Goal: Task Accomplishment & Management: Manage account settings

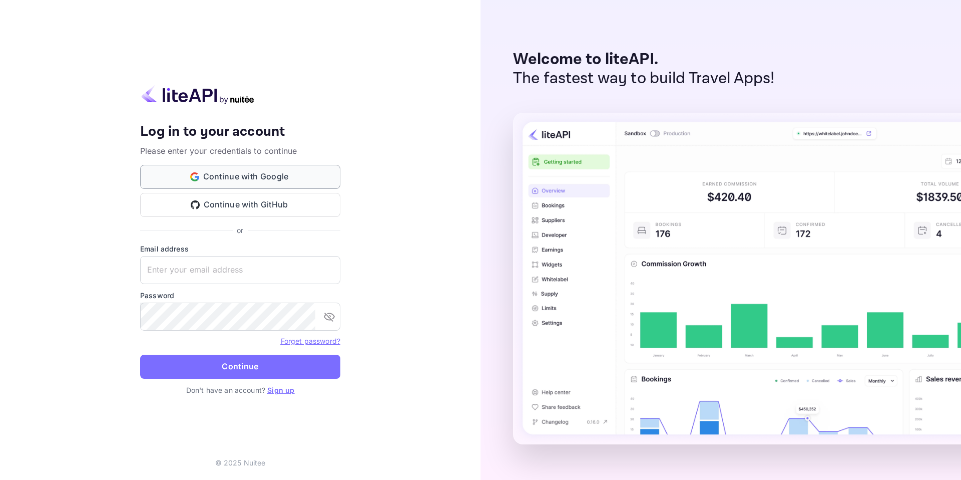
type input "ahmad@weno.travel"
click at [246, 175] on button "Continue with Google" at bounding box center [240, 177] width 200 height 24
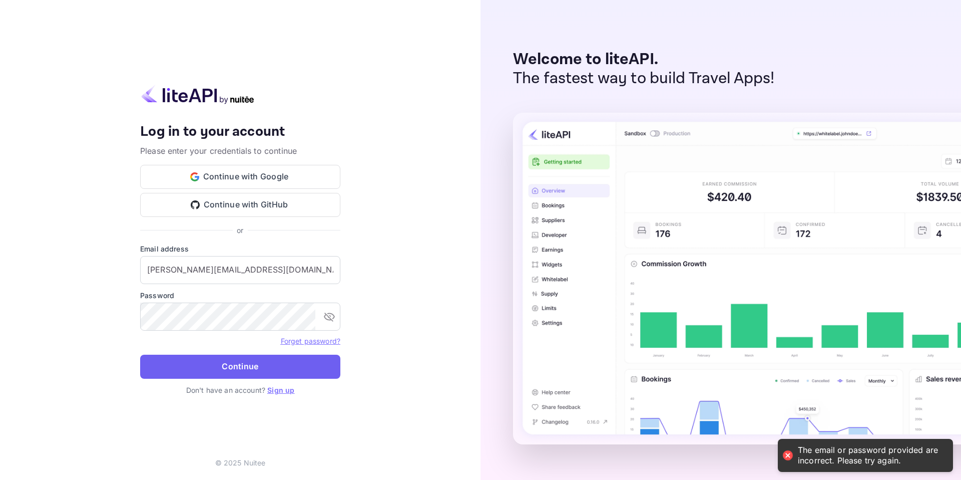
click at [237, 371] on button "Continue" at bounding box center [240, 366] width 200 height 24
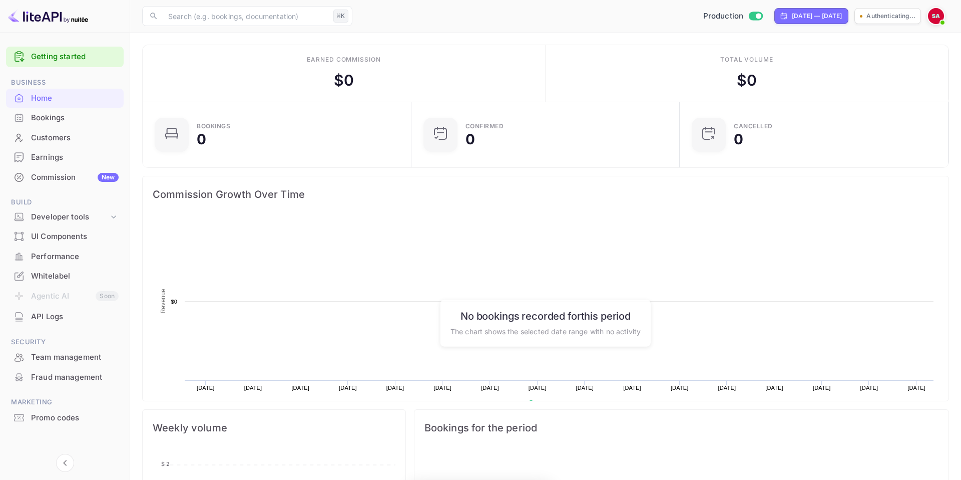
scroll to position [163, 262]
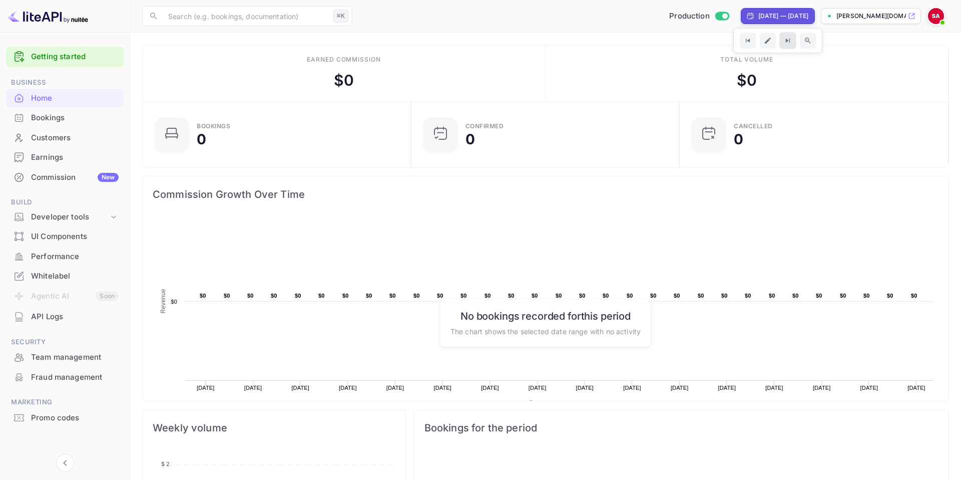
click at [784, 41] on icon "Go to next time period" at bounding box center [788, 41] width 9 height 9
click at [780, 43] on button "Go to next time period" at bounding box center [788, 40] width 17 height 17
click at [758, 19] on div "[DATE] — [DATE]" at bounding box center [783, 16] width 50 height 9
select select "7"
select select "2025"
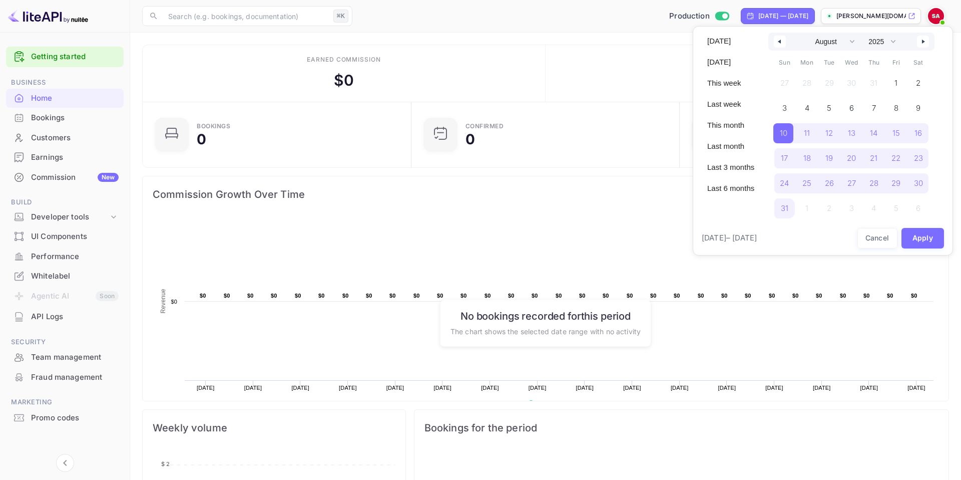
click at [663, 88] on div at bounding box center [480, 240] width 961 height 480
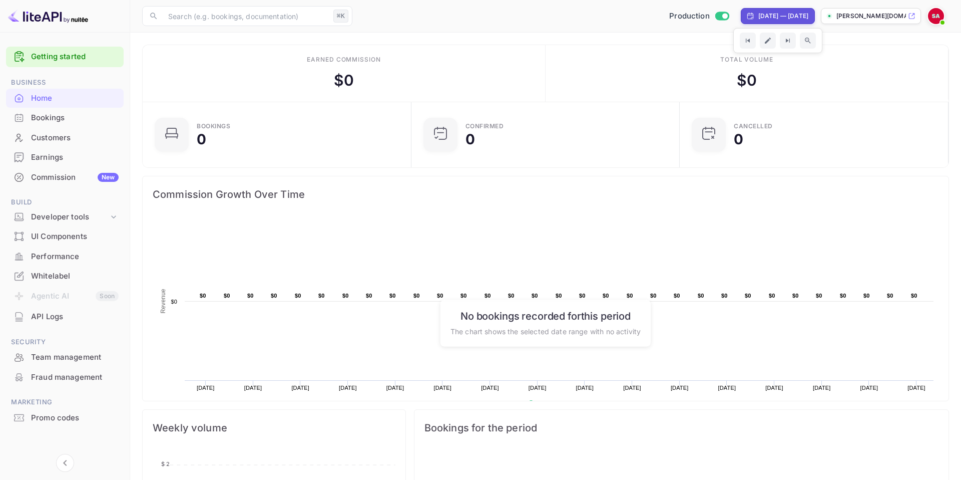
click at [758, 9] on div "[DATE] — [DATE]" at bounding box center [778, 16] width 74 height 16
select select "7"
select select "2025"
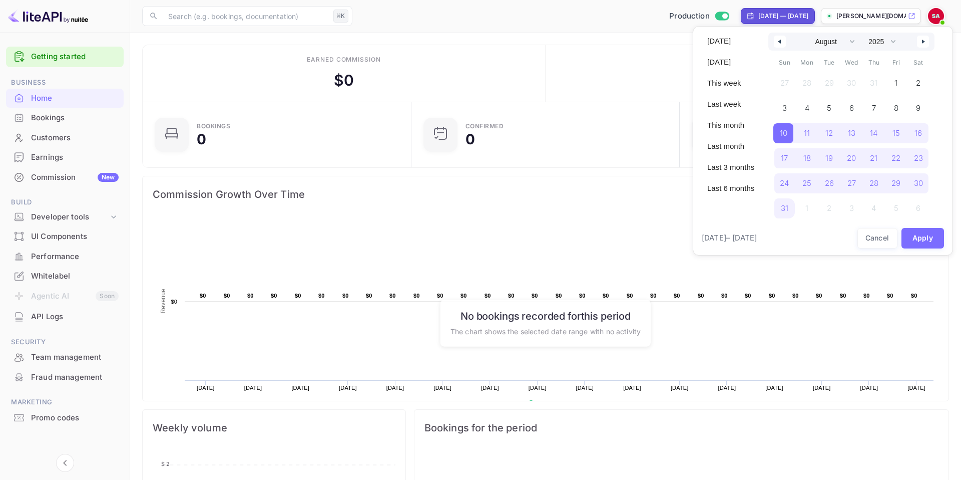
click at [758, 12] on div at bounding box center [480, 240] width 961 height 480
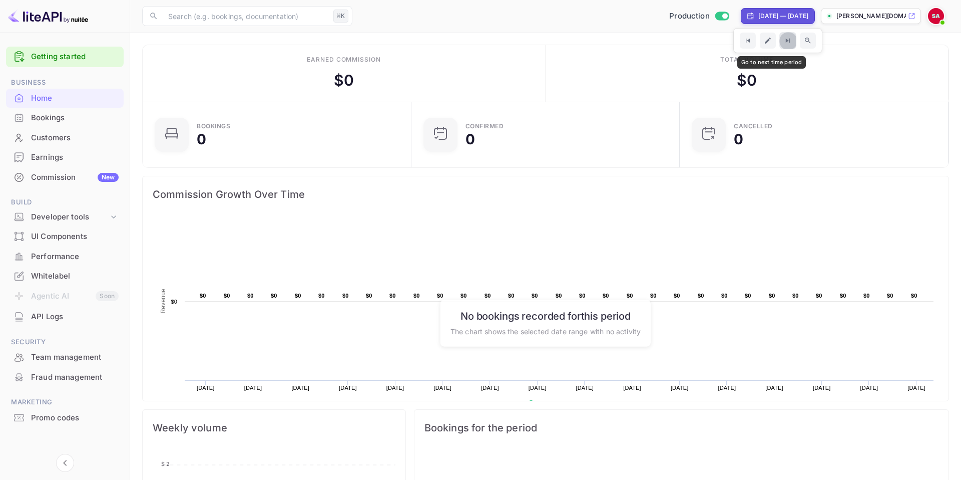
click at [784, 37] on icon "Go to next time period" at bounding box center [788, 41] width 9 height 9
click at [743, 40] on icon "Go to previous time period" at bounding box center [747, 41] width 9 height 9
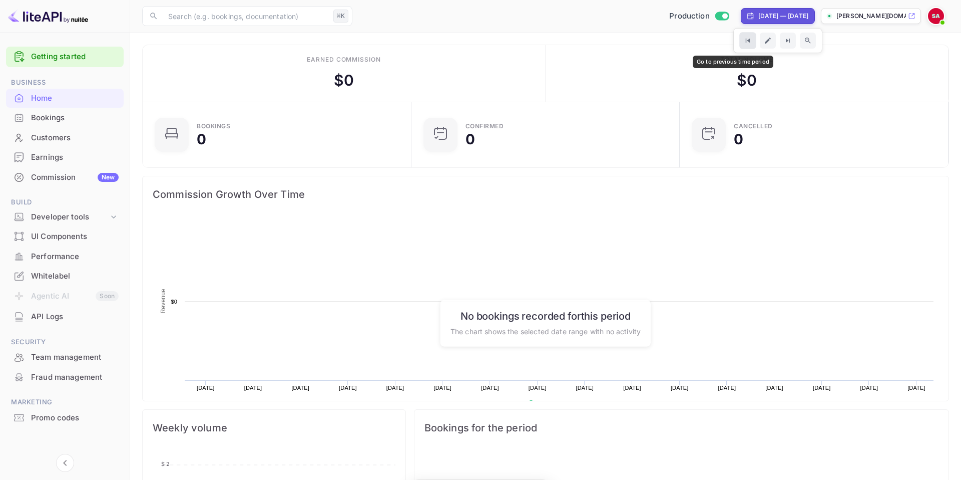
scroll to position [163, 262]
click at [743, 40] on icon "Go to previous time period" at bounding box center [747, 41] width 9 height 9
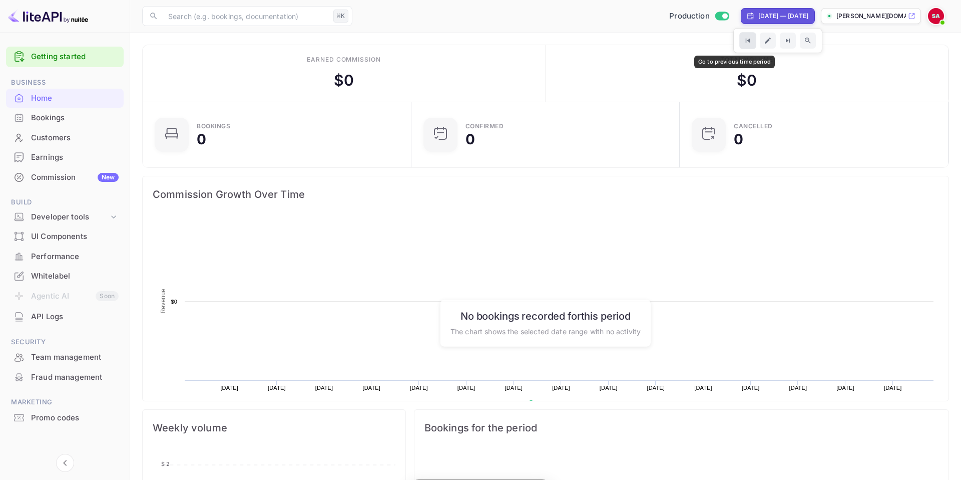
scroll to position [163, 262]
click at [739, 40] on button "Go to previous time period" at bounding box center [747, 40] width 17 height 17
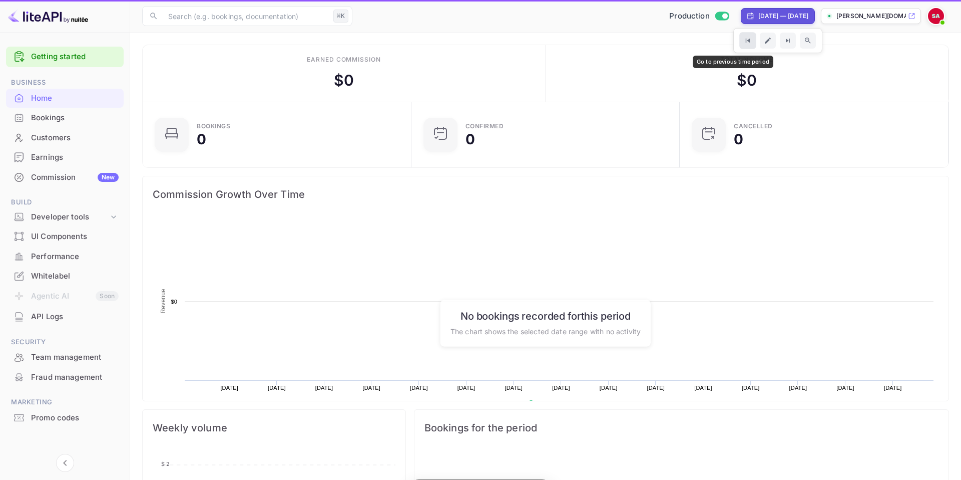
scroll to position [163, 262]
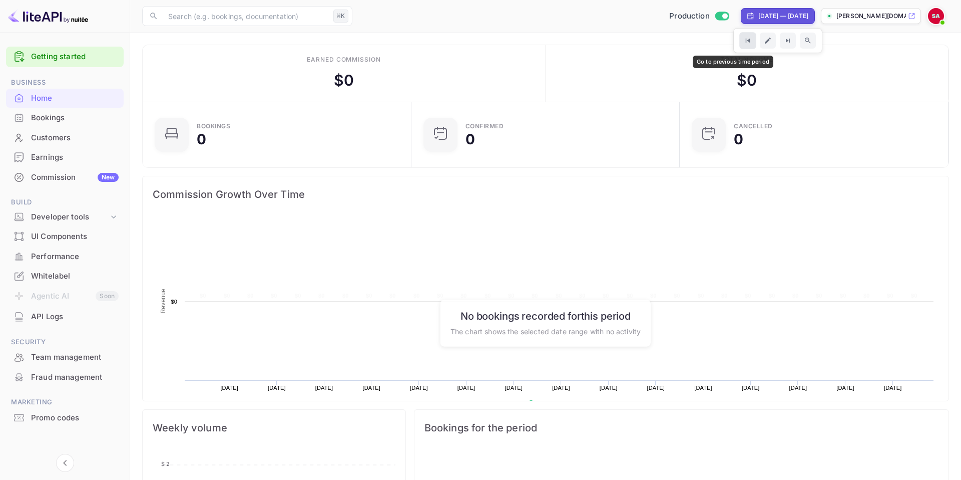
click at [743, 40] on icon "Go to previous time period" at bounding box center [747, 41] width 9 height 9
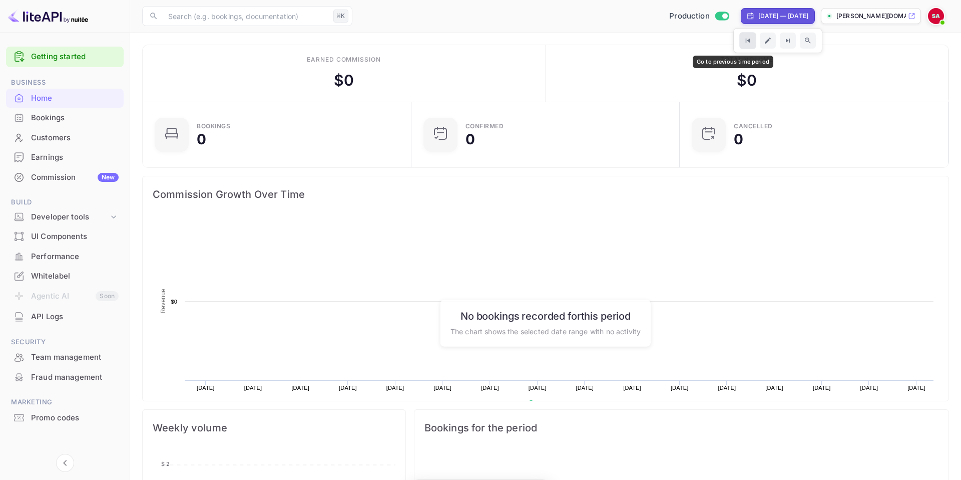
scroll to position [163, 262]
click at [780, 41] on button "Go to next time period" at bounding box center [788, 40] width 17 height 17
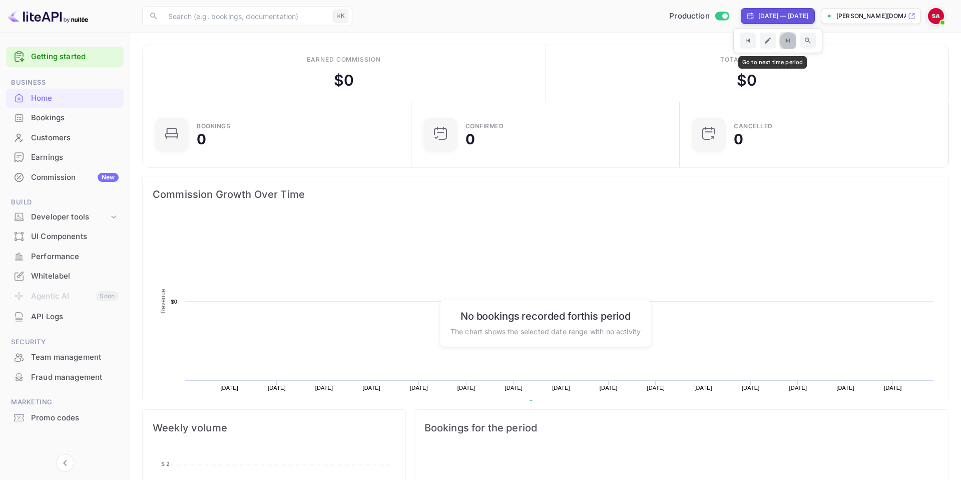
click at [780, 41] on button "Go to next time period" at bounding box center [788, 40] width 17 height 17
click at [784, 41] on icon "Go to next time period" at bounding box center [788, 41] width 9 height 9
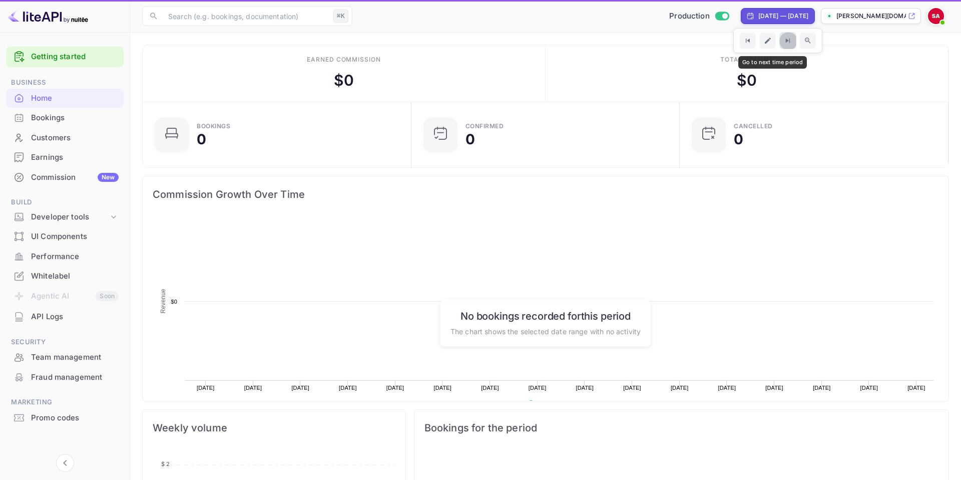
click at [780, 41] on button "Go to next time period" at bounding box center [788, 40] width 17 height 17
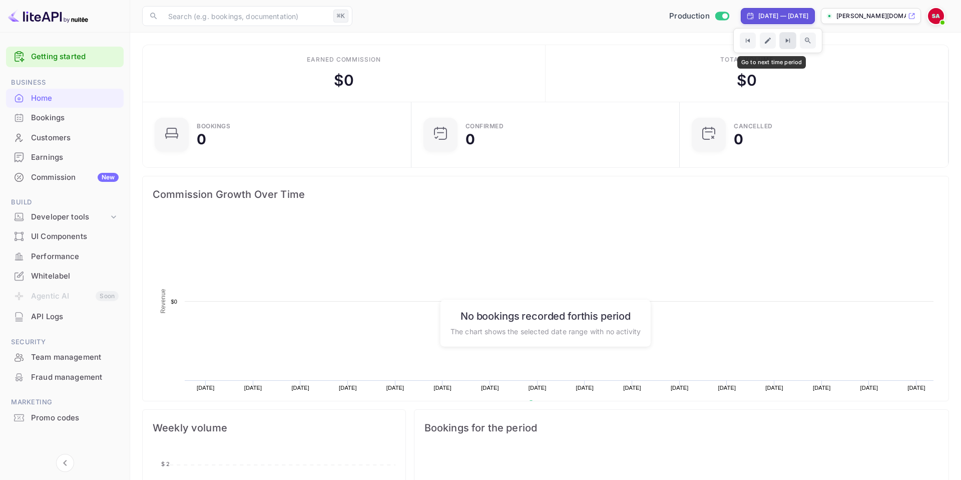
click at [780, 41] on button "Go to next time period" at bounding box center [788, 40] width 17 height 17
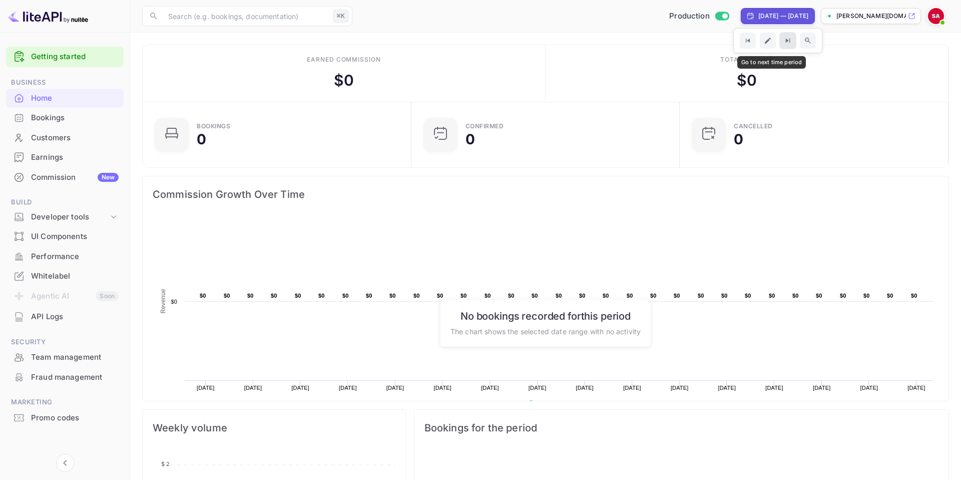
click at [780, 41] on button "Go to next time period" at bounding box center [788, 40] width 17 height 17
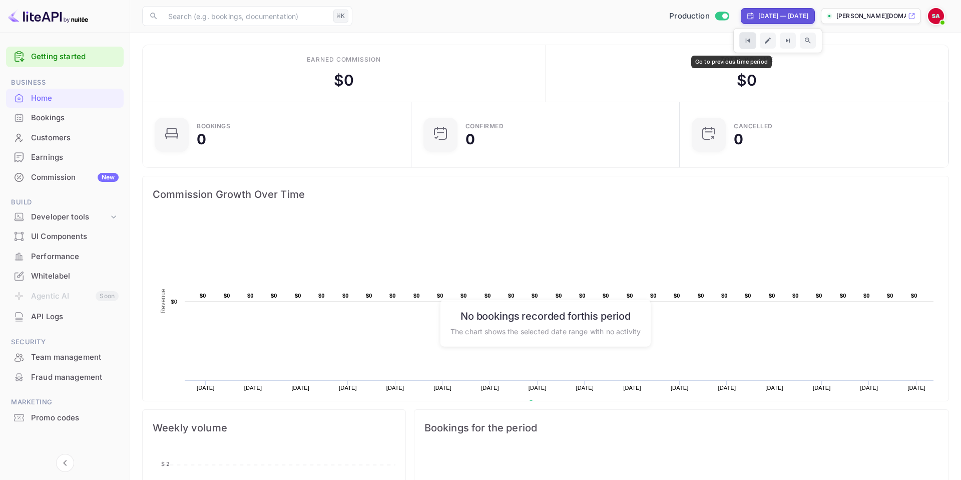
click at [743, 43] on icon "Go to previous time period" at bounding box center [747, 41] width 9 height 9
click at [765, 43] on icon "Edit date range" at bounding box center [768, 41] width 7 height 7
select select "6"
select select "2025"
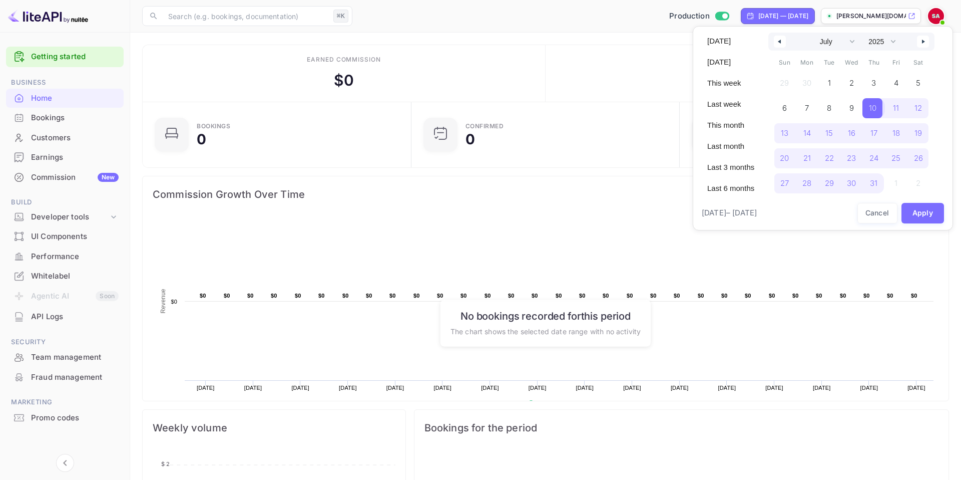
click at [875, 108] on span "10" at bounding box center [873, 108] width 8 height 18
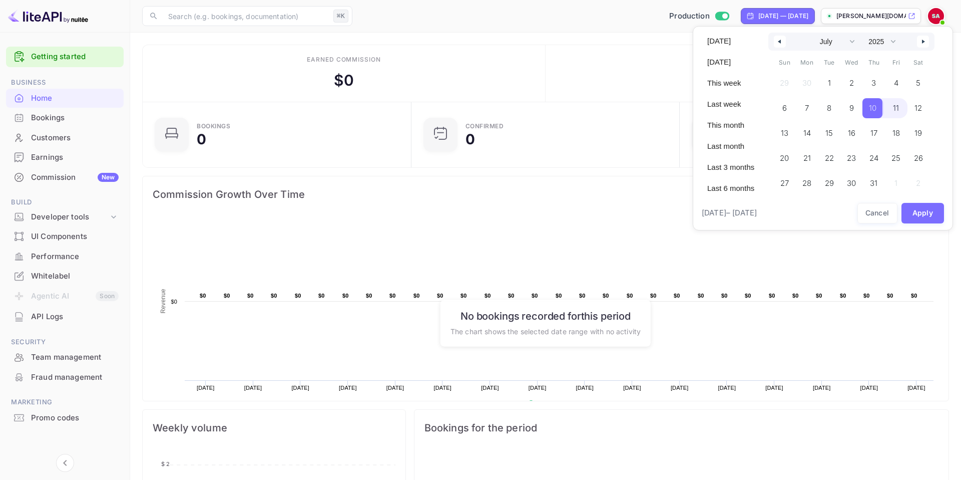
click at [895, 112] on span "11" at bounding box center [896, 108] width 6 height 18
click at [938, 209] on button "Apply" at bounding box center [923, 213] width 43 height 21
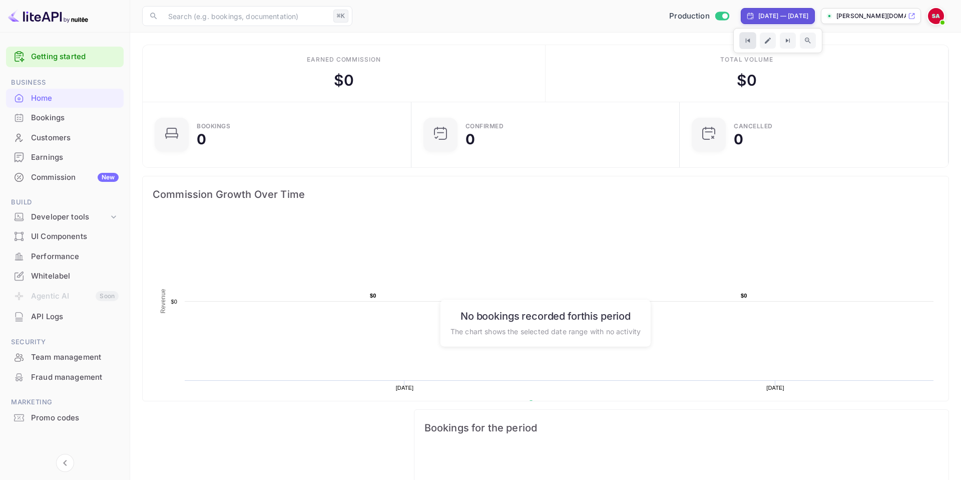
click at [746, 41] on icon "Go to previous time period" at bounding box center [748, 41] width 4 height 4
click at [743, 41] on icon "Go to previous time period" at bounding box center [747, 41] width 9 height 9
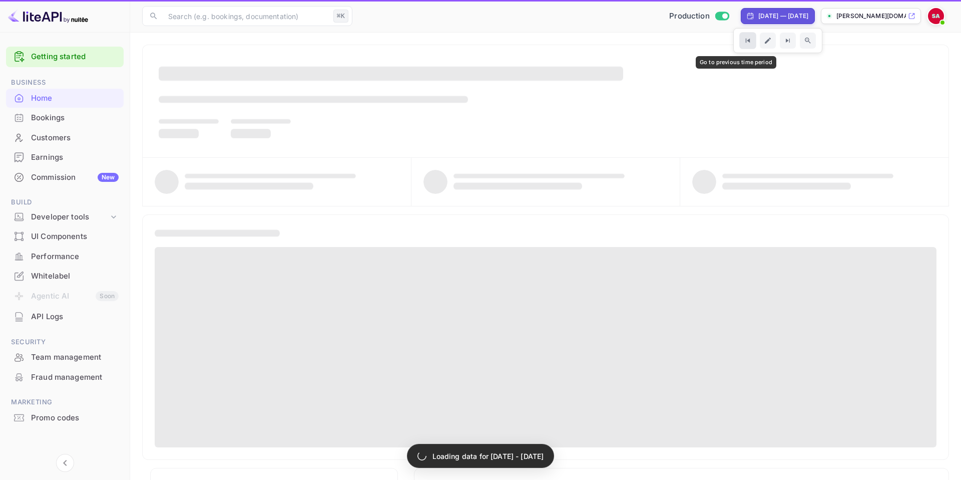
click at [743, 41] on icon "Go to previous time period" at bounding box center [747, 41] width 9 height 9
click at [739, 41] on button "Go to previous time period" at bounding box center [747, 40] width 17 height 17
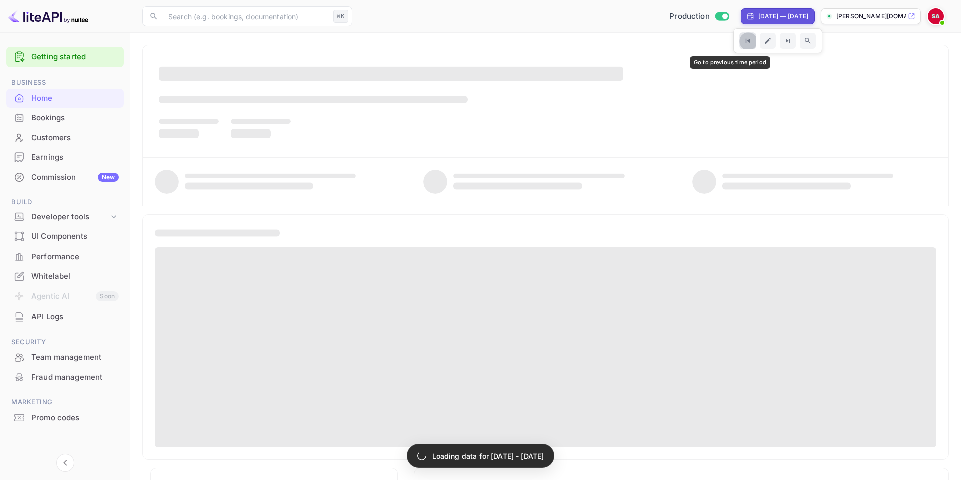
click at [739, 41] on button "Go to previous time period" at bounding box center [747, 40] width 17 height 17
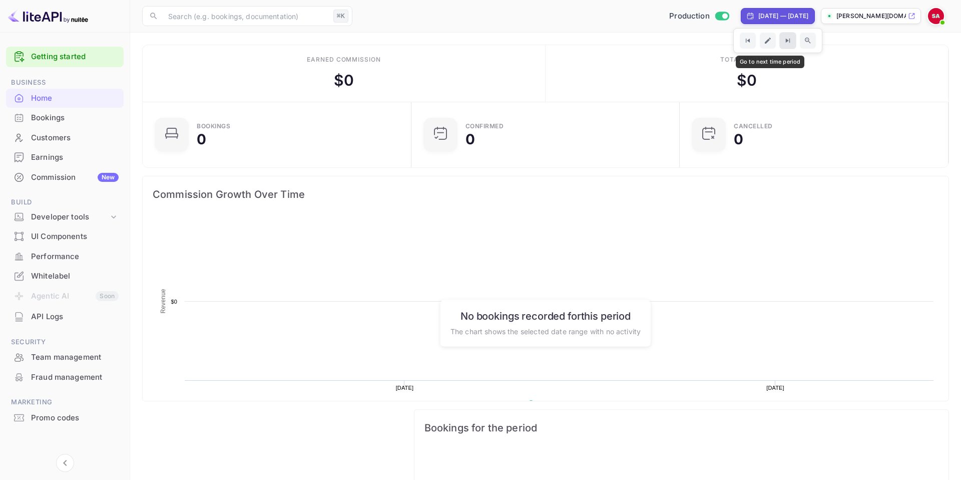
click at [784, 44] on icon "Go to next time period" at bounding box center [788, 41] width 9 height 9
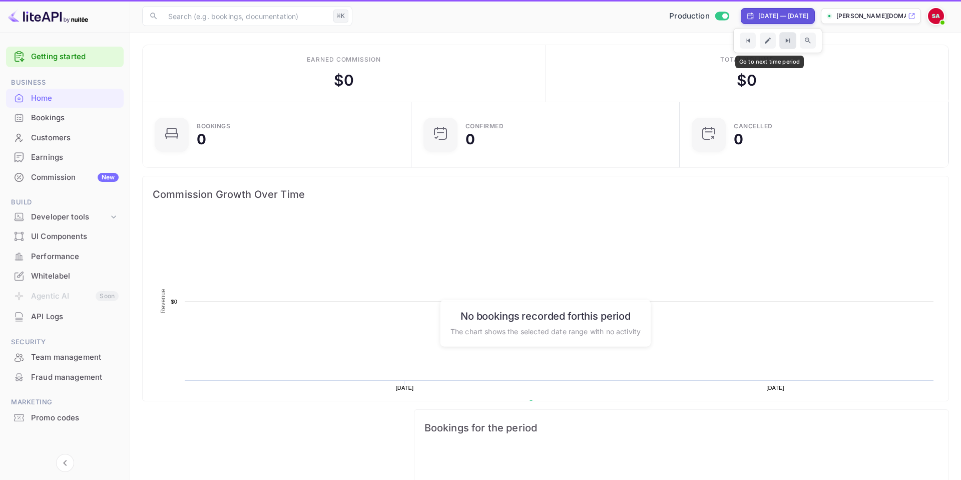
click at [784, 44] on icon "Go to next time period" at bounding box center [788, 41] width 9 height 9
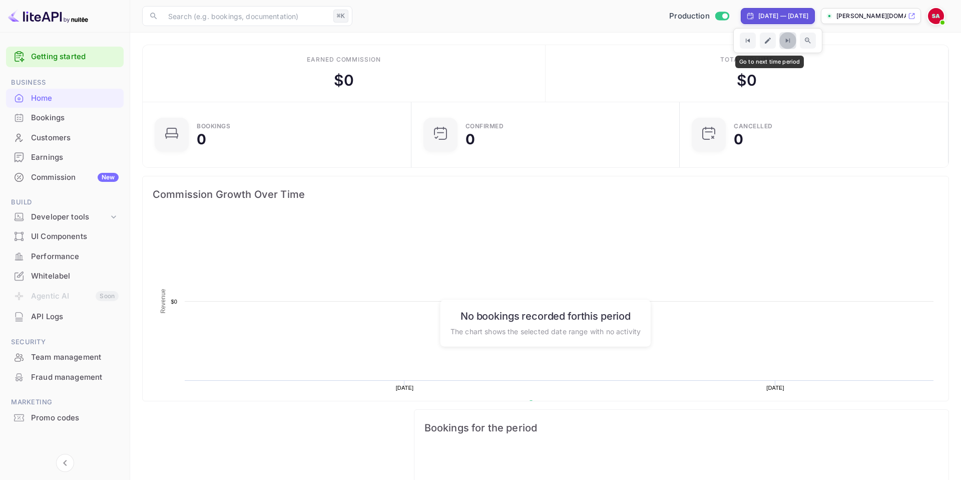
click at [784, 44] on icon "Go to next time period" at bounding box center [788, 41] width 9 height 9
click at [780, 44] on button "Go to next time period" at bounding box center [788, 40] width 17 height 17
click at [766, 44] on div at bounding box center [777, 40] width 89 height 25
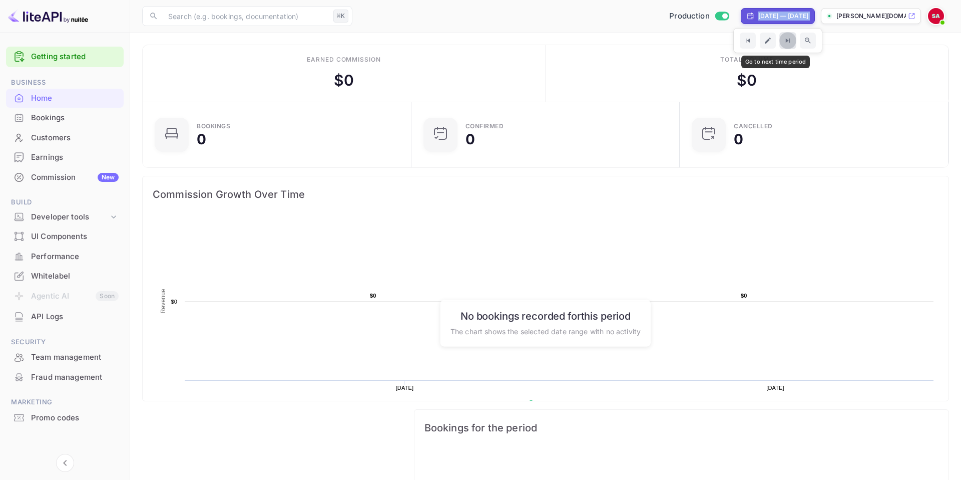
click at [784, 43] on icon "Go to next time period" at bounding box center [788, 41] width 9 height 9
click at [800, 45] on button "Zoom out time range" at bounding box center [808, 40] width 17 height 17
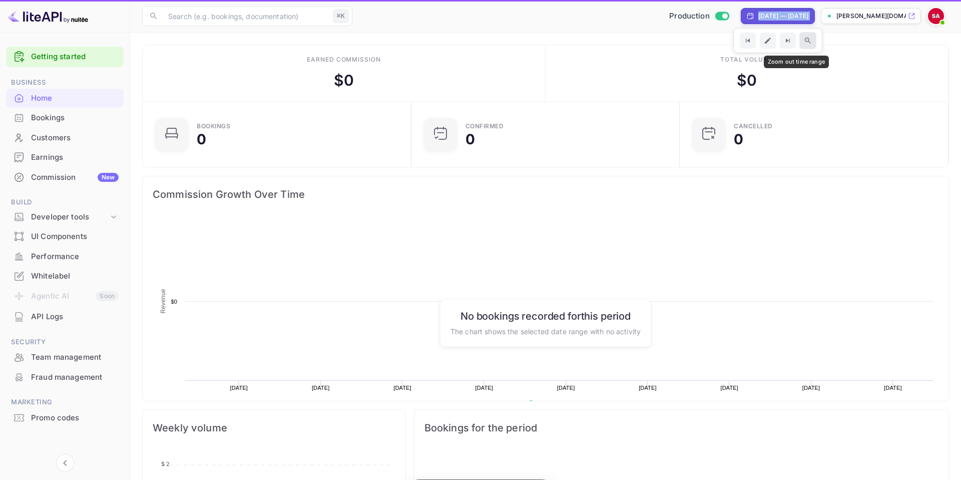
scroll to position [163, 262]
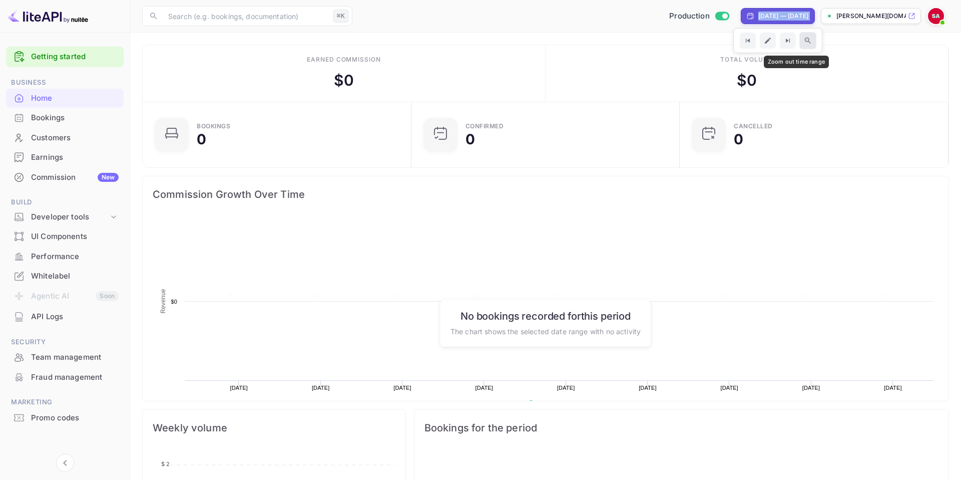
click at [800, 45] on button "Zoom out time range" at bounding box center [808, 40] width 17 height 17
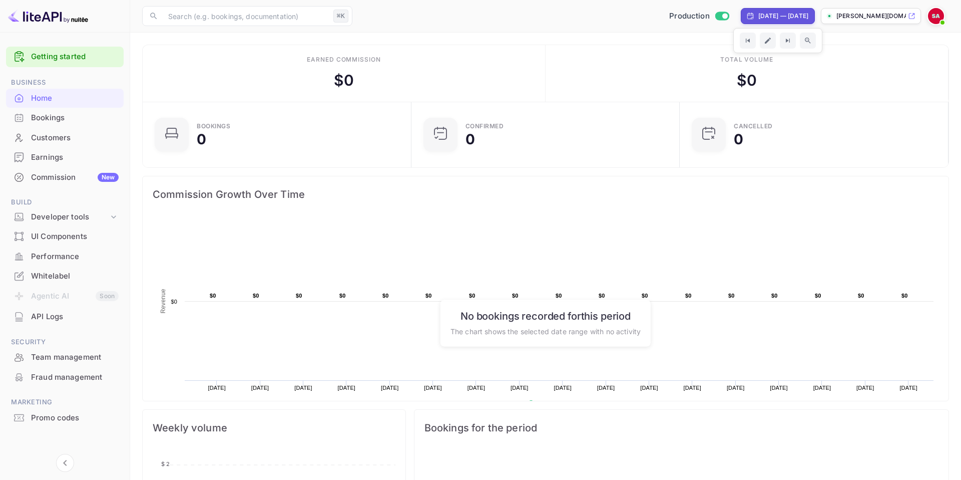
click at [837, 39] on main "Earned commission $ 0 Total volume $ 0 Bookings 0 Confirmed 0 CANCELLED 0 Commi…" at bounding box center [545, 399] width 831 height 732
click at [784, 38] on main "Earned commission $ 0 Total volume $ 0 Bookings 0 Confirmed 0 CANCELLED 0 Commi…" at bounding box center [545, 399] width 831 height 732
click at [804, 40] on icon "Zoom out time range" at bounding box center [808, 41] width 9 height 9
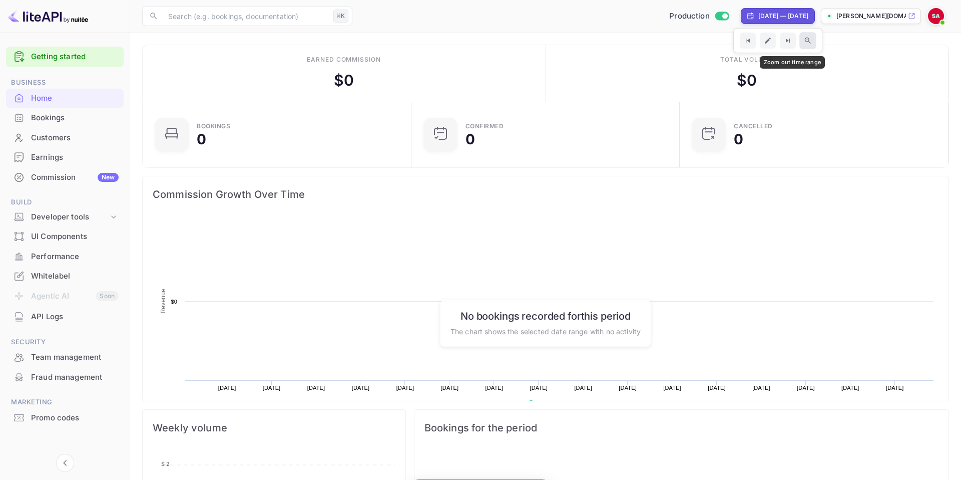
scroll to position [163, 262]
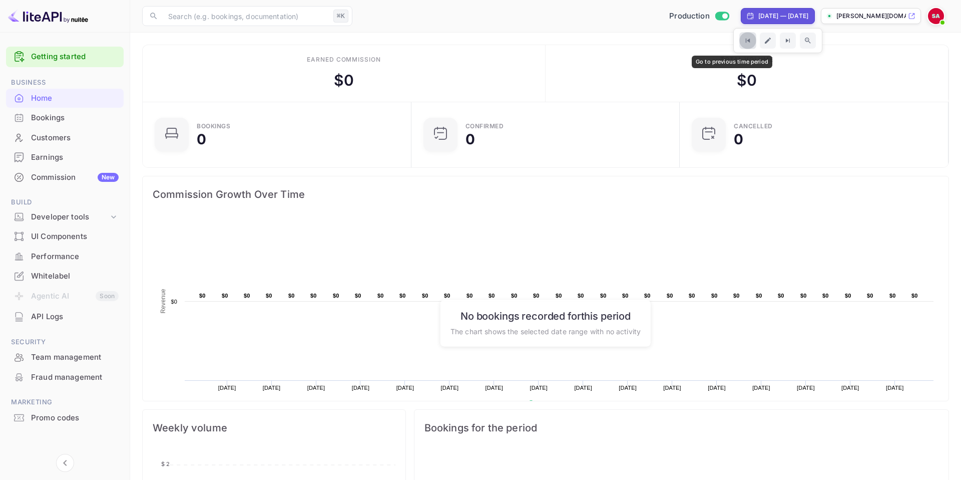
click at [743, 43] on icon "Go to previous time period" at bounding box center [747, 41] width 9 height 9
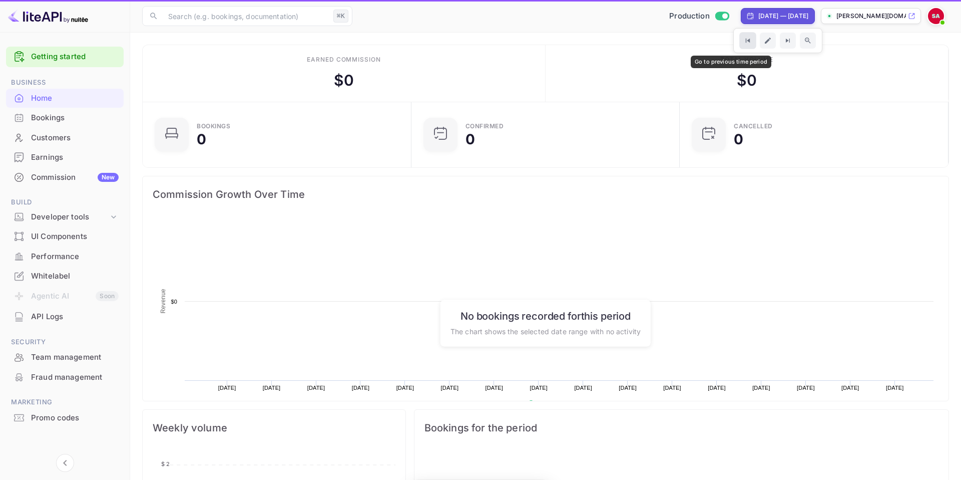
scroll to position [163, 262]
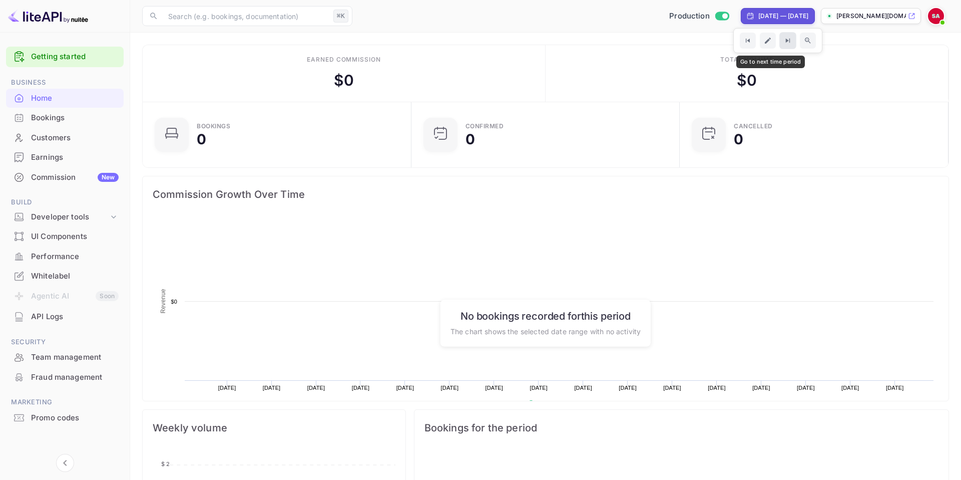
click at [784, 44] on icon "Go to next time period" at bounding box center [788, 41] width 9 height 9
click at [759, 42] on button "Edit date range" at bounding box center [767, 40] width 17 height 17
select select "5"
select select "2025"
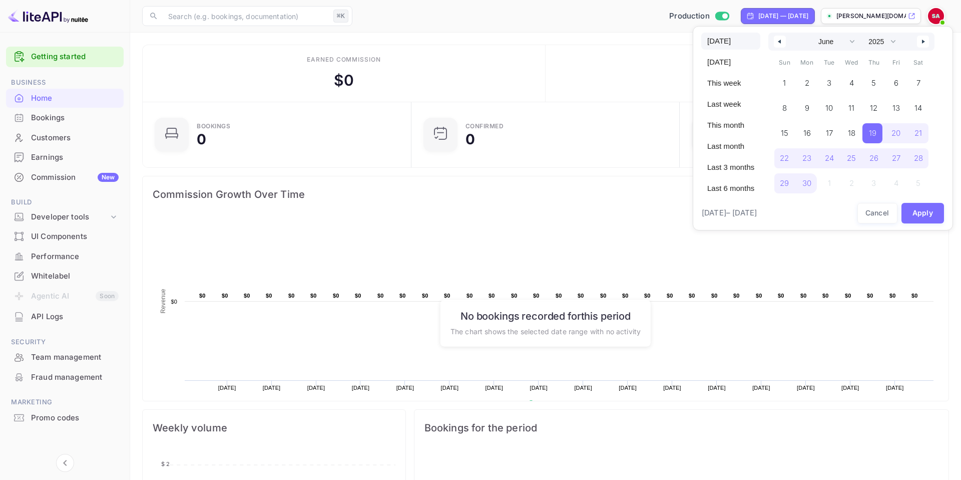
click at [716, 44] on span "Today" at bounding box center [730, 41] width 59 height 17
select select "8"
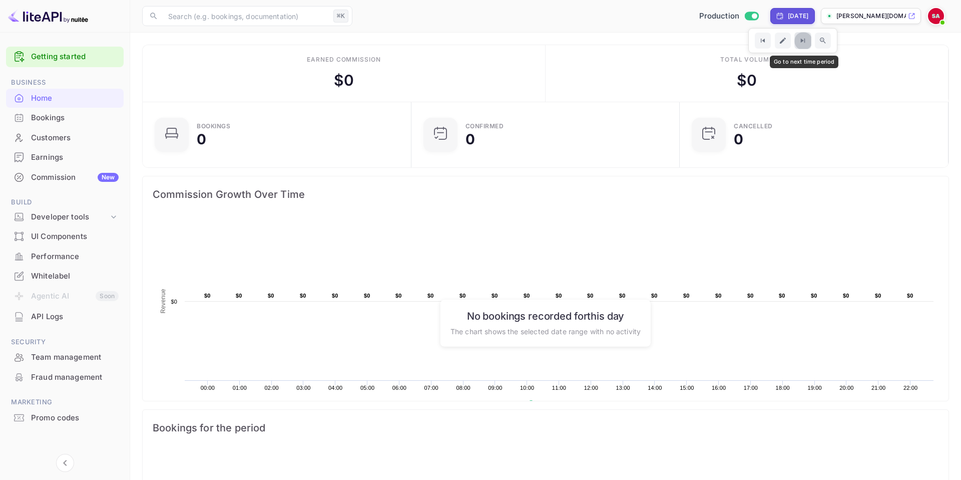
click at [807, 42] on icon "Go to next time period" at bounding box center [803, 41] width 9 height 9
click at [806, 43] on icon "Go to next time period" at bounding box center [803, 41] width 9 height 9
click at [764, 42] on icon "Go to previous time period" at bounding box center [762, 41] width 9 height 9
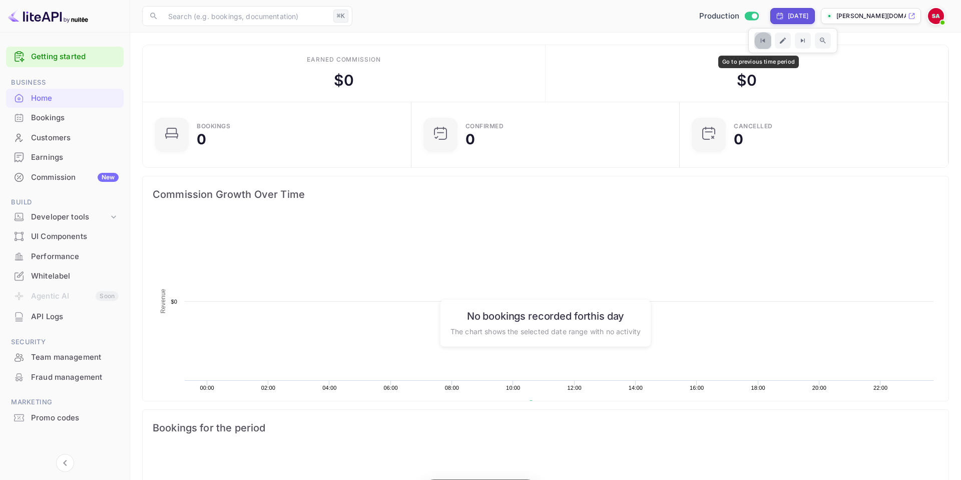
click at [764, 42] on button "Go to previous time period" at bounding box center [762, 40] width 17 height 17
click at [760, 44] on button "Go to previous time period" at bounding box center [762, 40] width 17 height 17
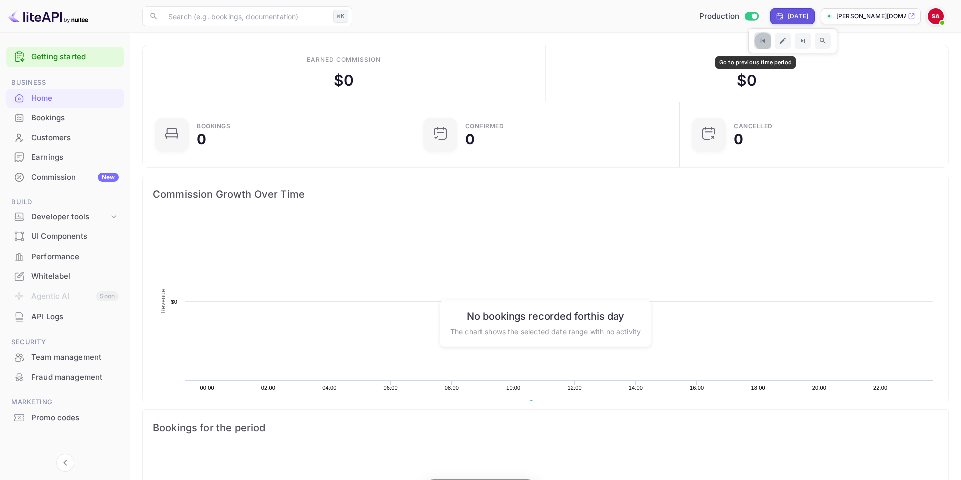
click at [760, 44] on button "Go to previous time period" at bounding box center [762, 40] width 17 height 17
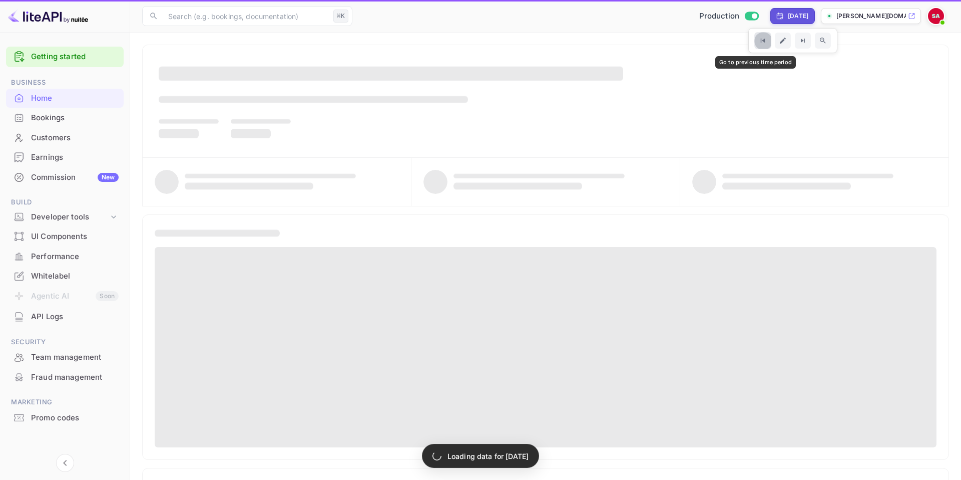
click at [760, 44] on button "Go to previous time period" at bounding box center [762, 40] width 17 height 17
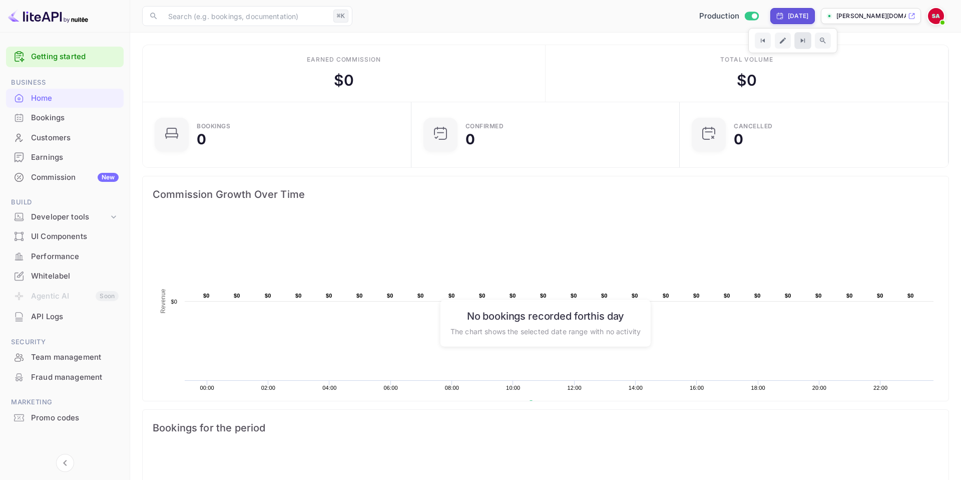
click at [799, 41] on icon "Go to next time period" at bounding box center [803, 41] width 9 height 9
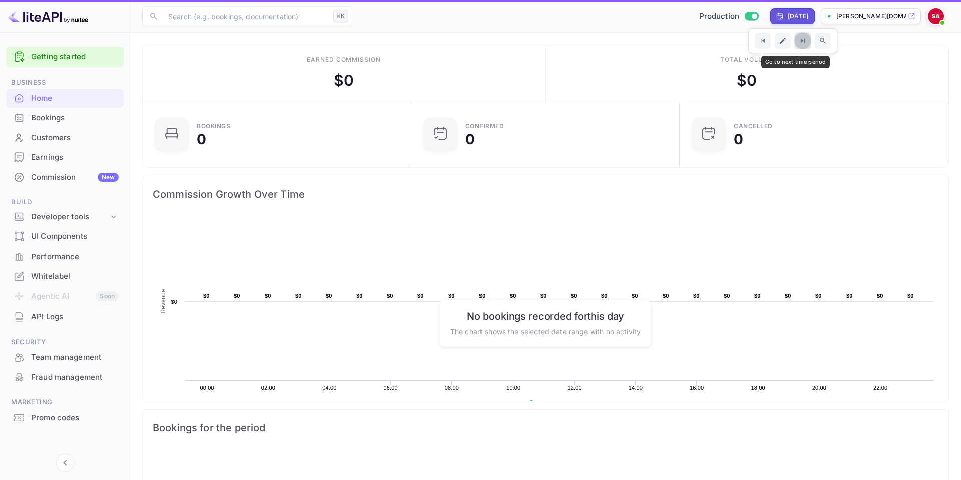
click at [801, 41] on icon "Go to next time period" at bounding box center [803, 41] width 4 height 4
click at [799, 41] on icon "Go to next time period" at bounding box center [803, 41] width 9 height 9
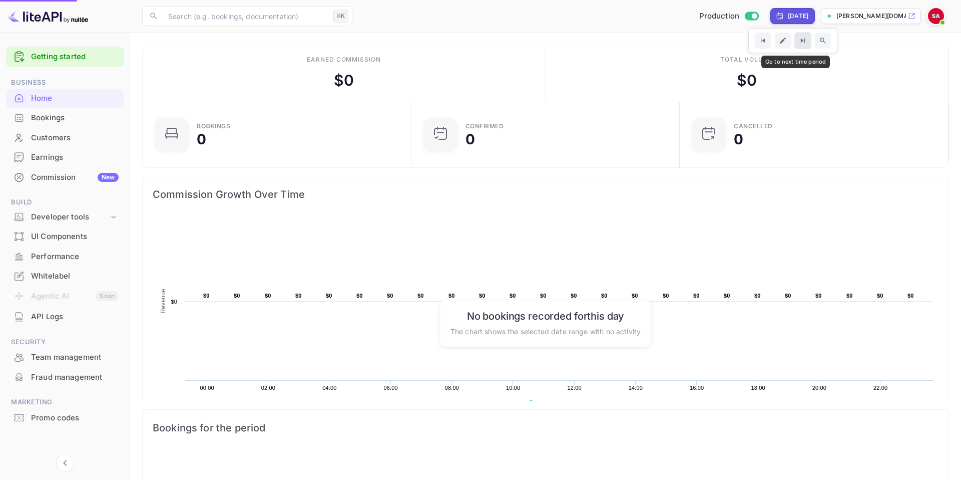
click at [799, 41] on icon "Go to next time period" at bounding box center [803, 41] width 9 height 9
click at [796, 41] on button "Go to next time period" at bounding box center [803, 40] width 17 height 17
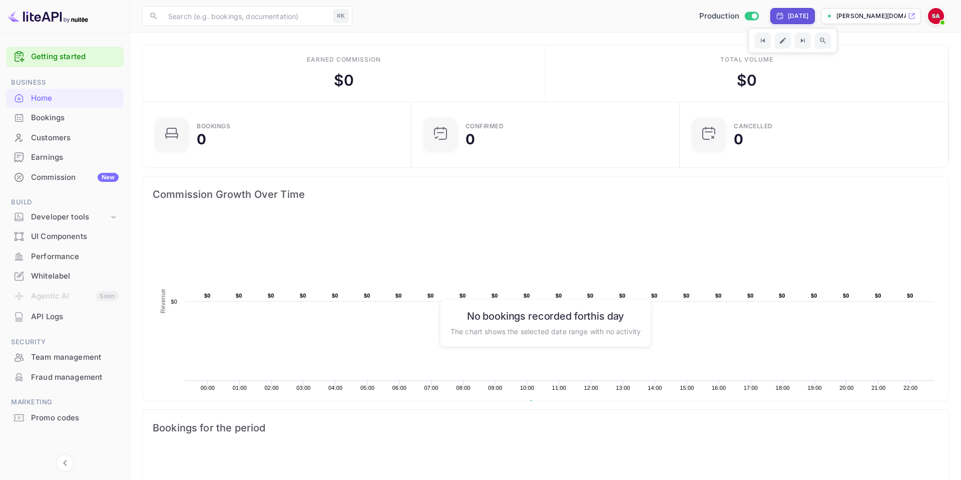
click at [561, 64] on div "Total volume $ 0" at bounding box center [747, 73] width 403 height 57
click at [942, 17] on img at bounding box center [936, 16] width 16 height 16
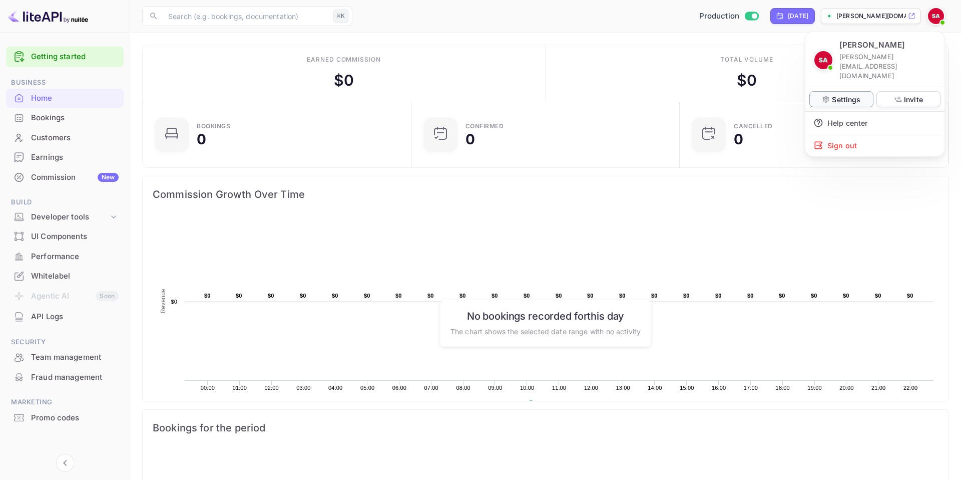
click at [844, 94] on p "Settings" at bounding box center [846, 99] width 29 height 11
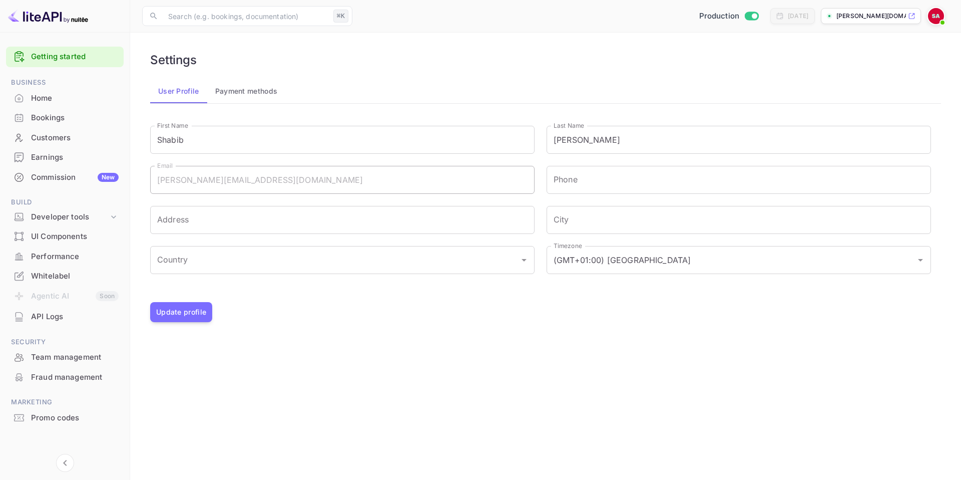
click at [935, 17] on img at bounding box center [936, 16] width 16 height 16
click at [861, 91] on div "Settings" at bounding box center [842, 99] width 64 height 16
click at [236, 89] on button "Payment methods" at bounding box center [246, 91] width 79 height 24
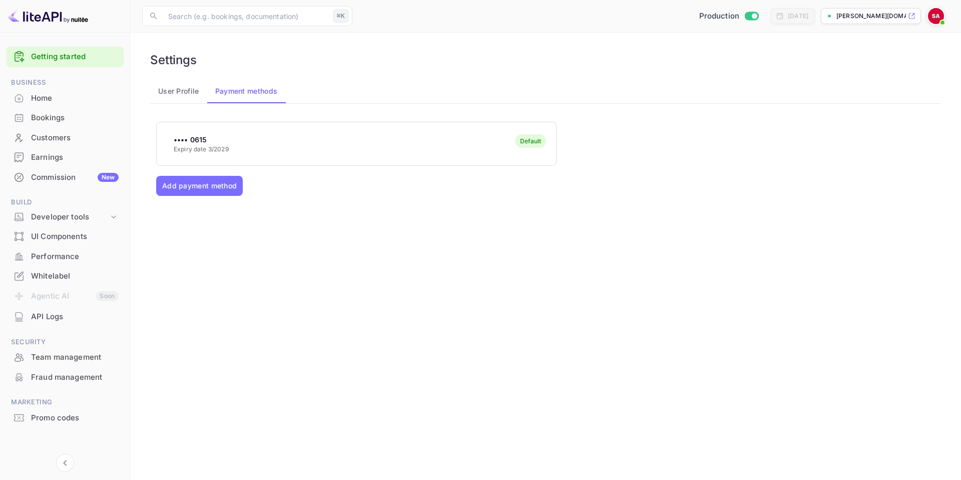
click at [936, 13] on img at bounding box center [936, 16] width 16 height 16
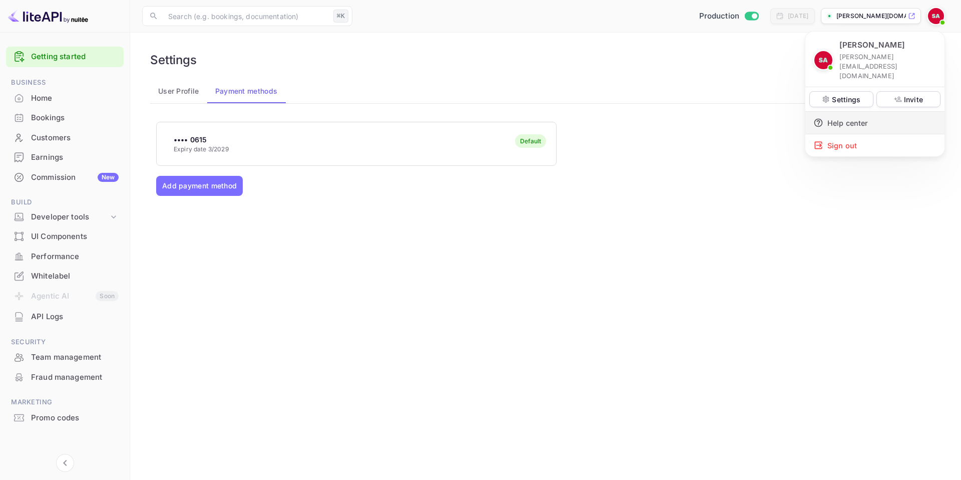
click at [866, 112] on div "Help center" at bounding box center [875, 123] width 139 height 22
click at [915, 94] on p "Invite" at bounding box center [913, 99] width 19 height 11
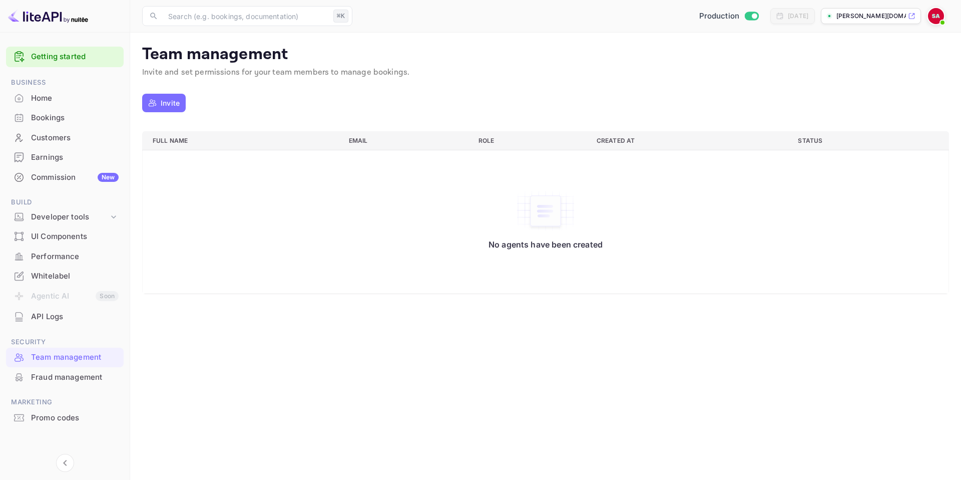
click at [169, 103] on p "Invite" at bounding box center [170, 103] width 19 height 11
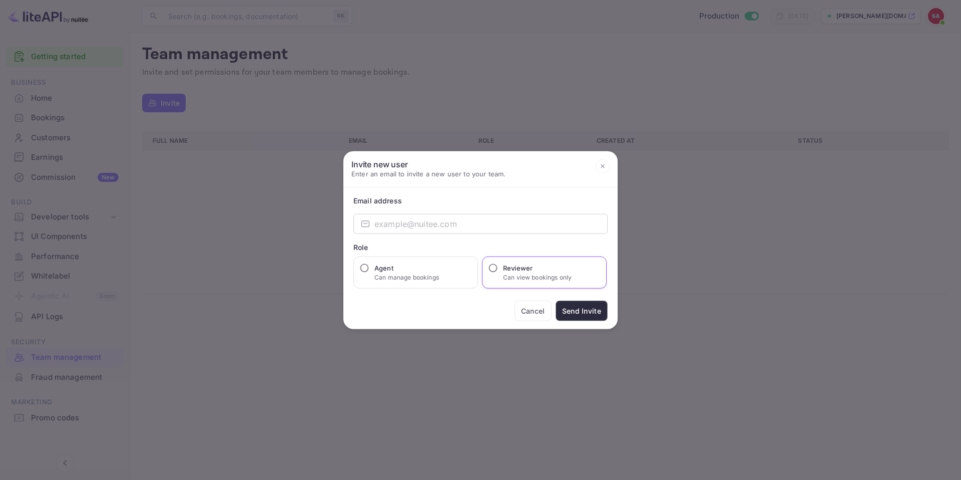
click at [513, 268] on h6 "Reviewer" at bounding box center [537, 268] width 69 height 10
click at [498, 268] on input "Reviewer Can view bookings only" at bounding box center [493, 268] width 10 height 10
radio input "true"
click at [424, 273] on p "Can manage bookings" at bounding box center [406, 277] width 65 height 9
click at [369, 273] on input "Agent Can manage bookings" at bounding box center [364, 268] width 10 height 10
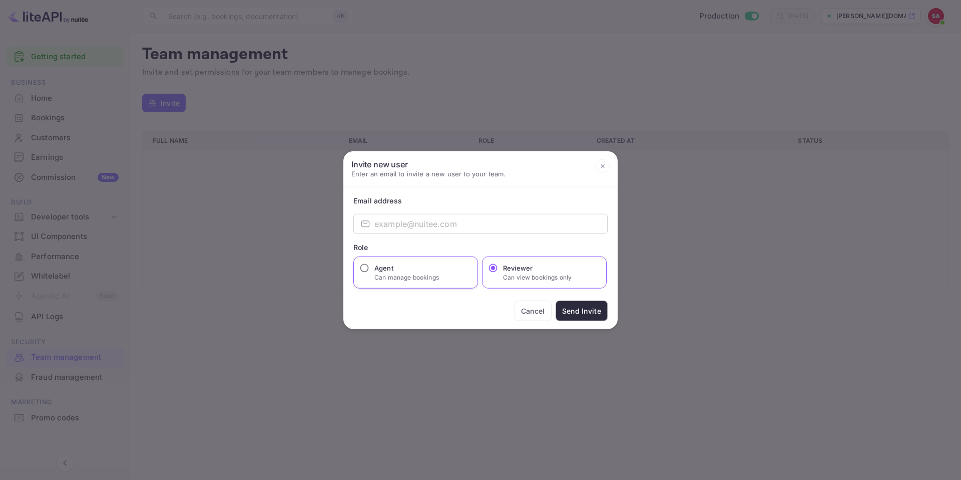
radio input "true"
click at [518, 273] on p "Can view bookings only" at bounding box center [537, 277] width 69 height 9
click at [498, 273] on input "Reviewer Can view bookings only" at bounding box center [493, 268] width 10 height 10
radio input "true"
click at [602, 165] on icon at bounding box center [603, 166] width 4 height 4
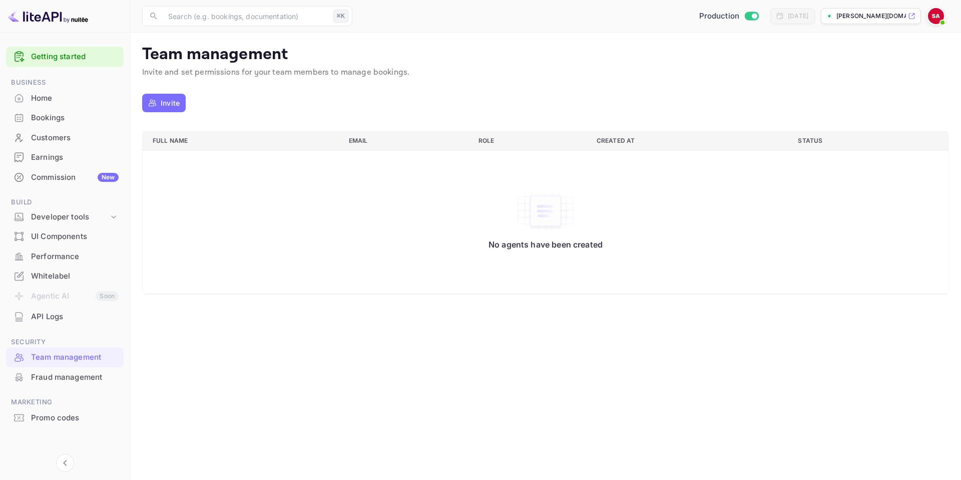
scroll to position [3, 0]
click at [67, 462] on icon "Collapse navigation" at bounding box center [65, 463] width 12 height 12
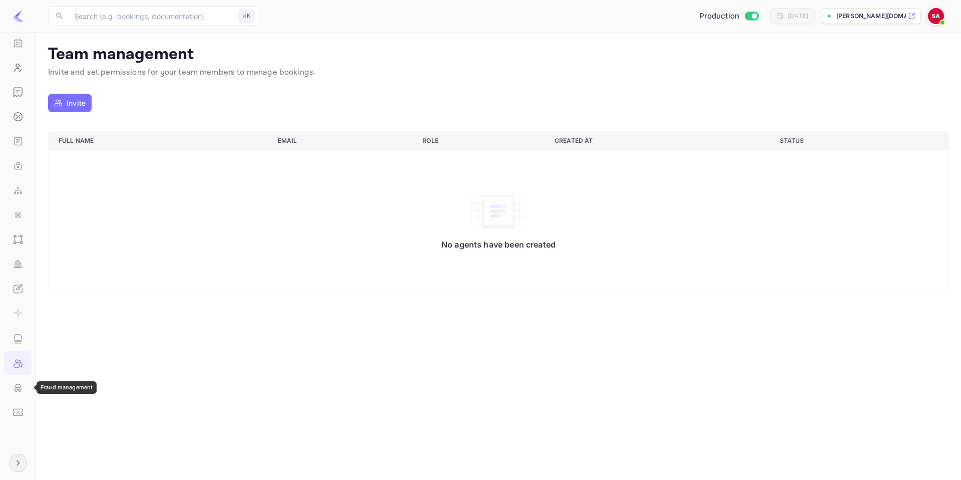
scroll to position [0, 0]
click at [19, 461] on icon "Expand navigation" at bounding box center [18, 463] width 12 height 12
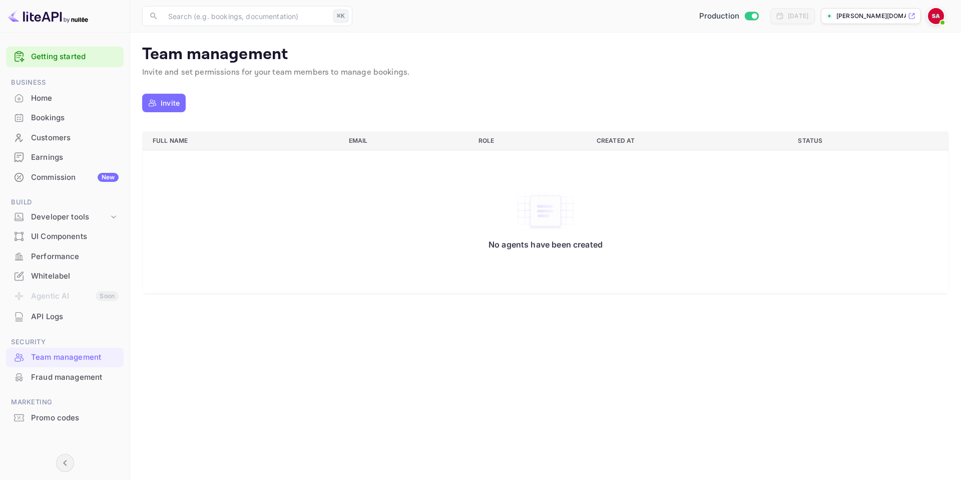
scroll to position [3, 0]
click at [65, 465] on icon "Collapse navigation" at bounding box center [65, 463] width 4 height 6
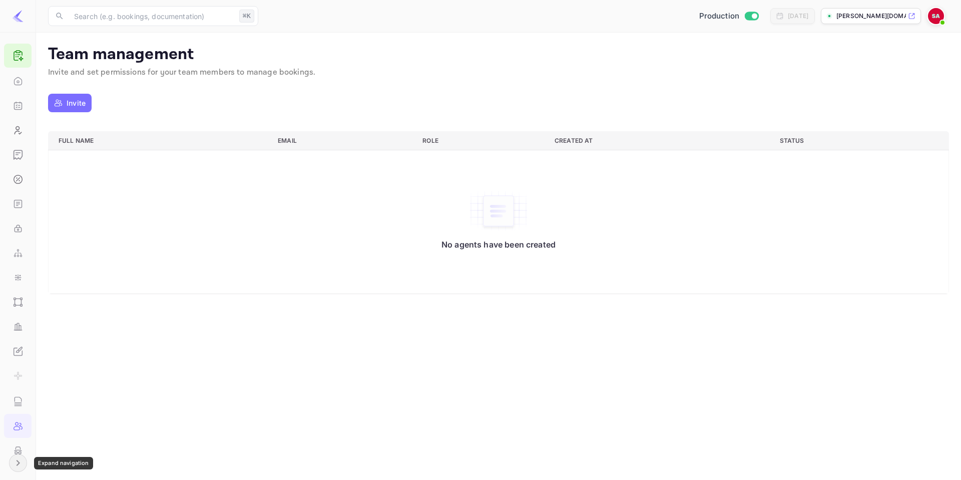
click at [21, 464] on icon "Expand navigation" at bounding box center [18, 463] width 12 height 12
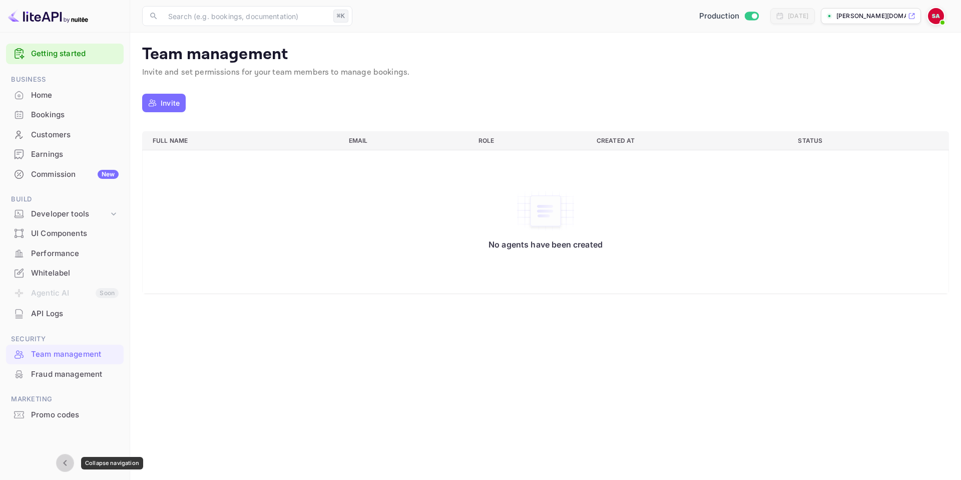
click at [60, 460] on icon "Collapse navigation" at bounding box center [65, 463] width 12 height 12
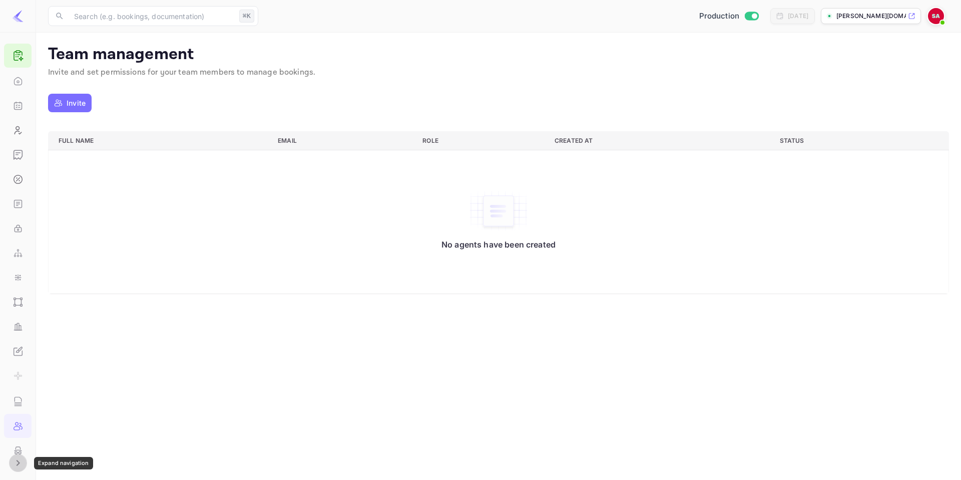
click at [17, 465] on icon "Expand navigation" at bounding box center [18, 463] width 12 height 12
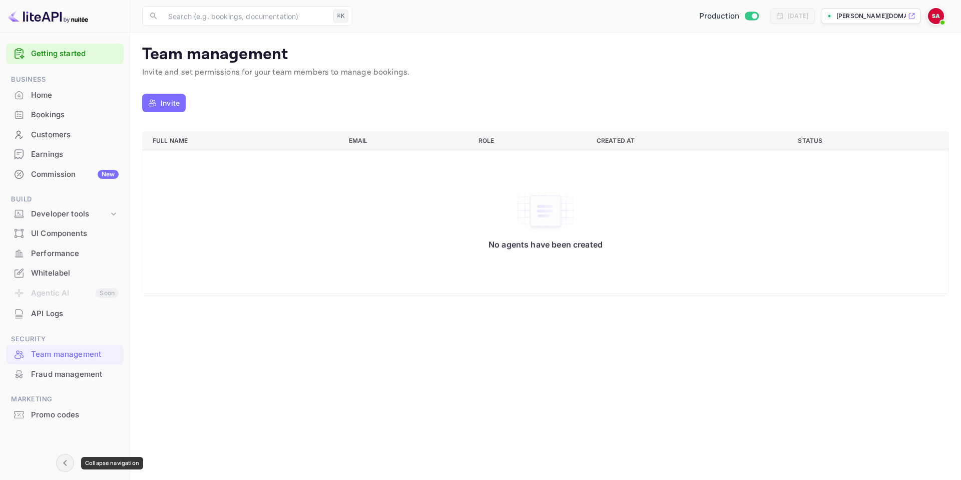
click at [59, 459] on icon "Collapse navigation" at bounding box center [65, 463] width 12 height 12
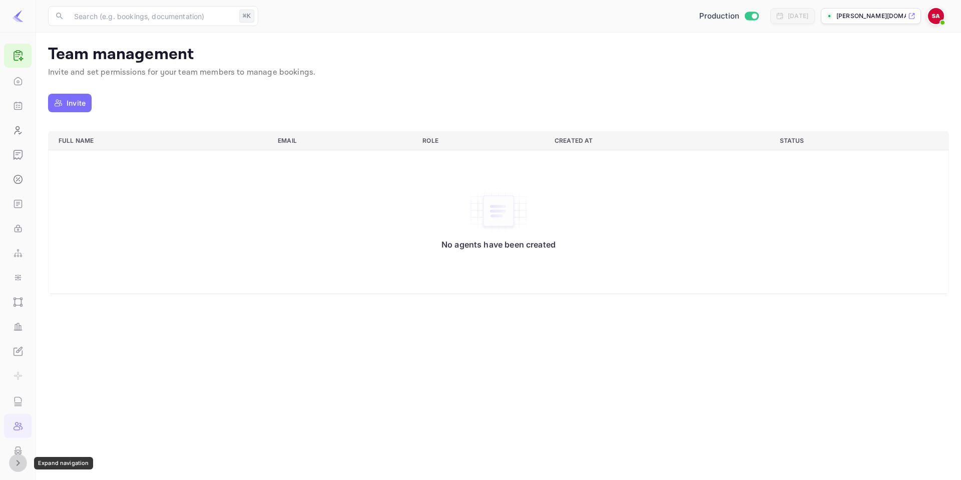
click at [16, 463] on icon "Expand navigation" at bounding box center [18, 463] width 12 height 12
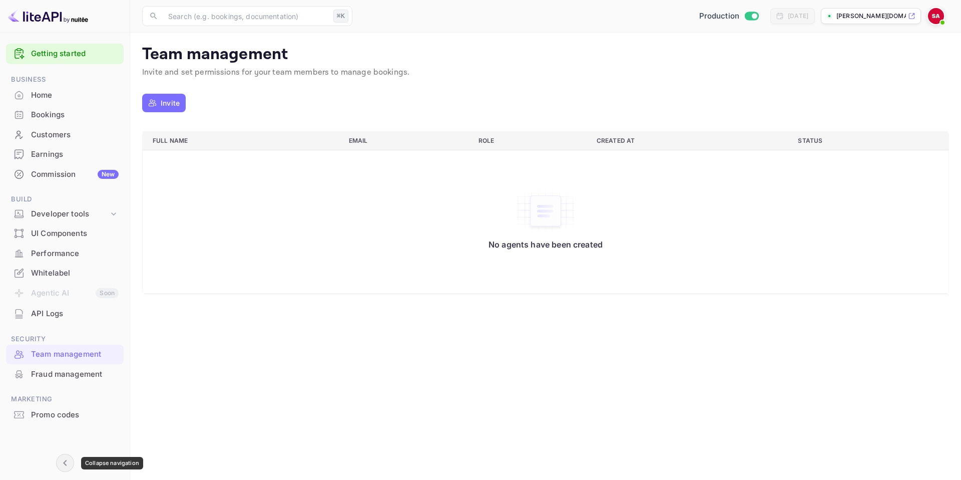
click at [63, 460] on icon "Collapse navigation" at bounding box center [65, 463] width 12 height 12
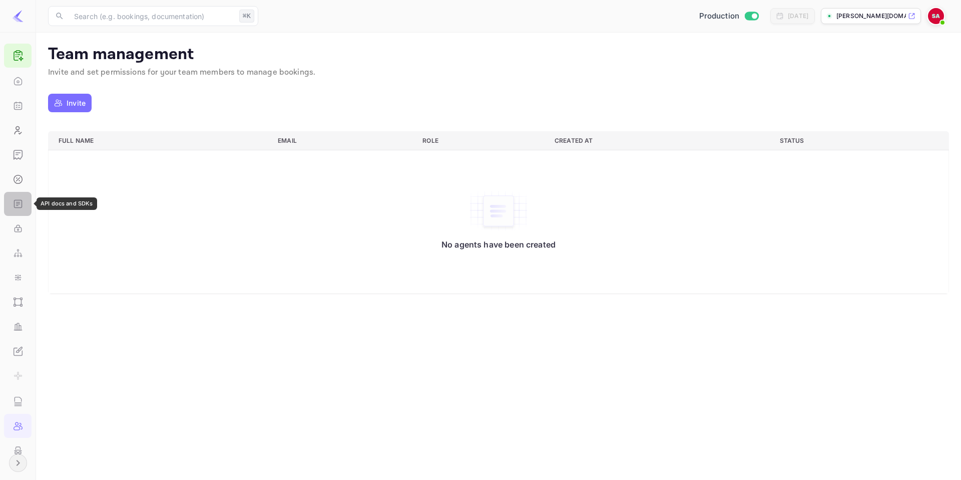
click at [16, 207] on icon "API docs and SDKs" at bounding box center [18, 204] width 10 height 10
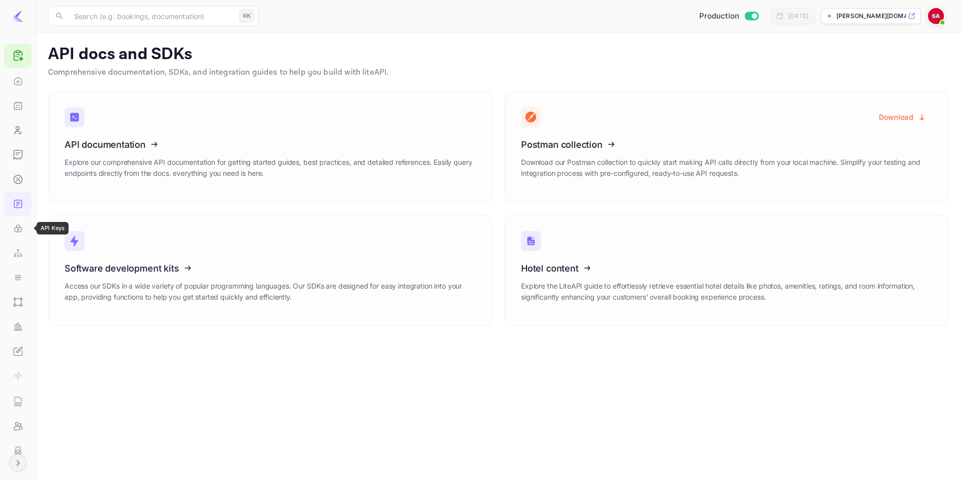
click at [19, 220] on div "API Keys" at bounding box center [18, 228] width 28 height 24
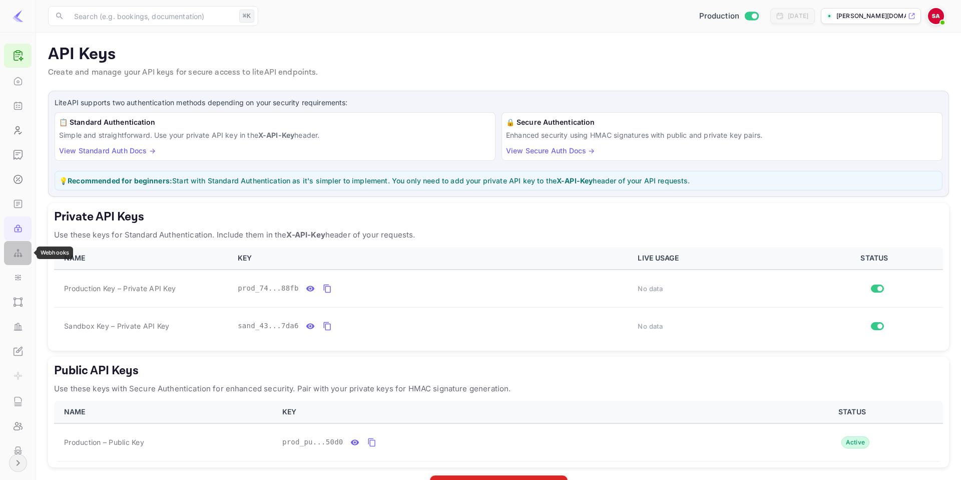
click at [18, 243] on div "Webhooks" at bounding box center [18, 253] width 28 height 24
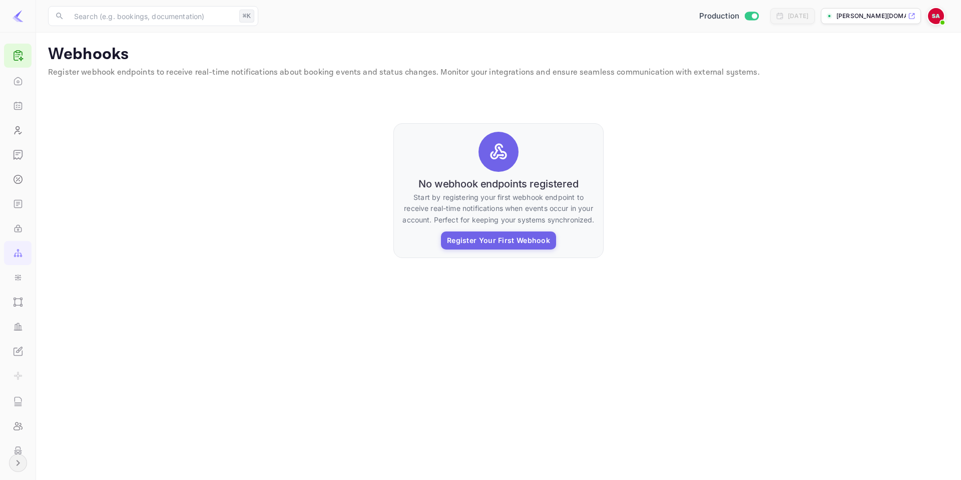
click at [19, 462] on icon "Expand navigation" at bounding box center [18, 463] width 4 height 6
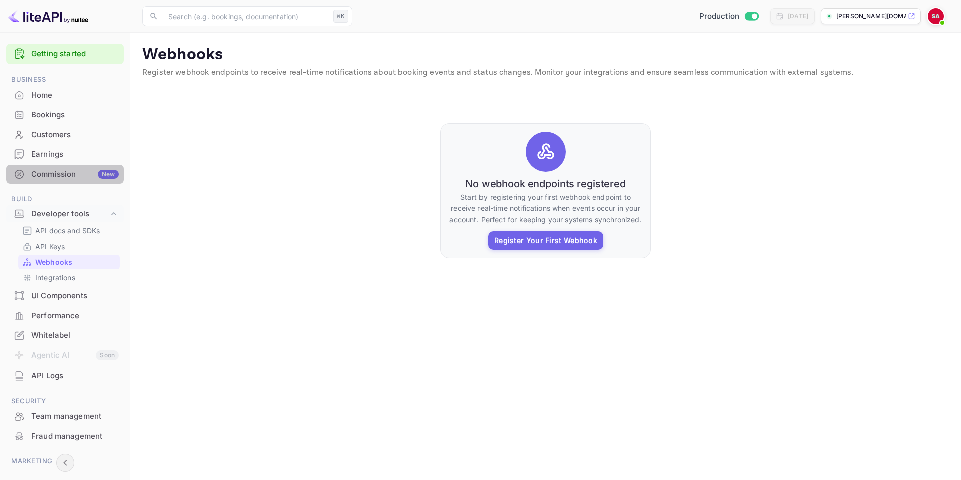
click at [51, 173] on div "Commission New" at bounding box center [75, 175] width 88 height 12
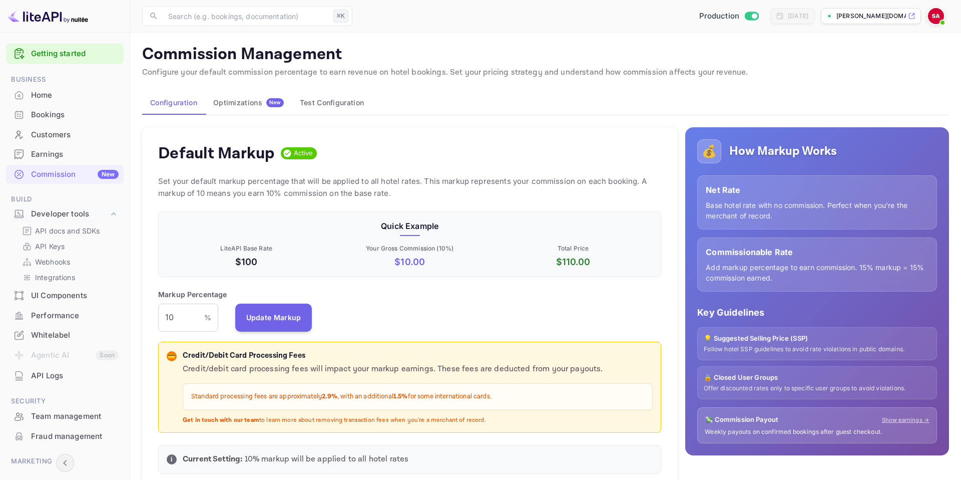
click at [264, 110] on button "Optimizations New" at bounding box center [248, 103] width 87 height 24
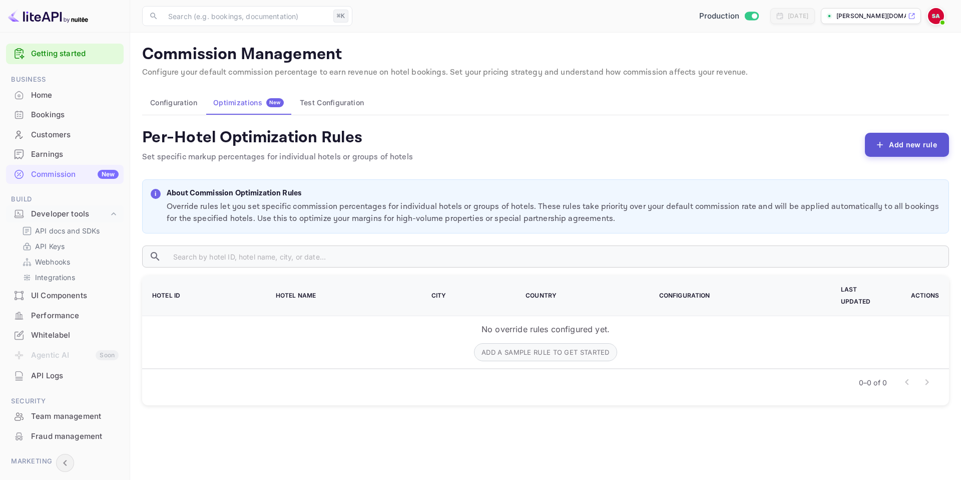
click at [906, 139] on button "Add new rule" at bounding box center [907, 145] width 84 height 24
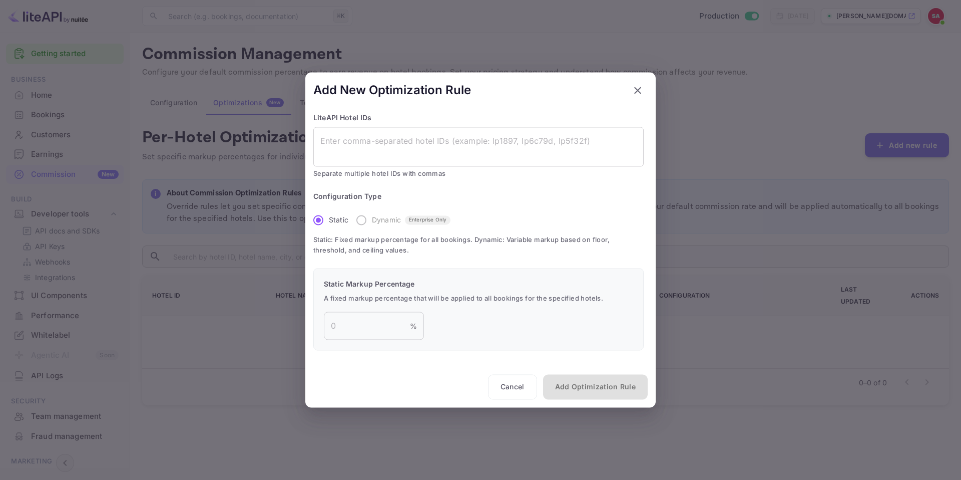
click at [358, 223] on label "Dynamic Enterprise Only" at bounding box center [401, 219] width 100 height 21
click at [359, 223] on label "Dynamic Enterprise Only" at bounding box center [401, 219] width 100 height 21
click at [355, 143] on textarea at bounding box center [478, 146] width 316 height 23
click at [383, 310] on div "Static Markup Percentage A fixed markup percentage that will be applied to all …" at bounding box center [478, 309] width 330 height 83
click at [385, 325] on input "number" at bounding box center [367, 326] width 86 height 28
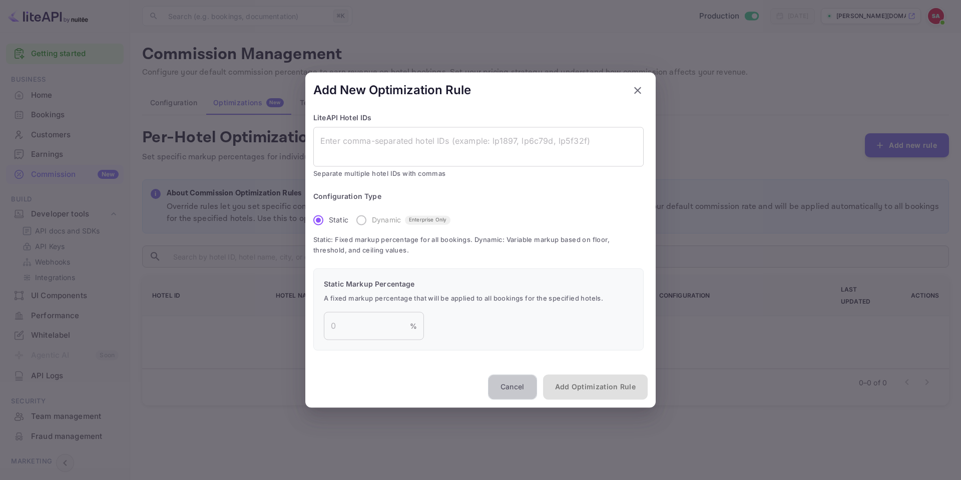
click at [508, 384] on button "Cancel" at bounding box center [512, 386] width 49 height 25
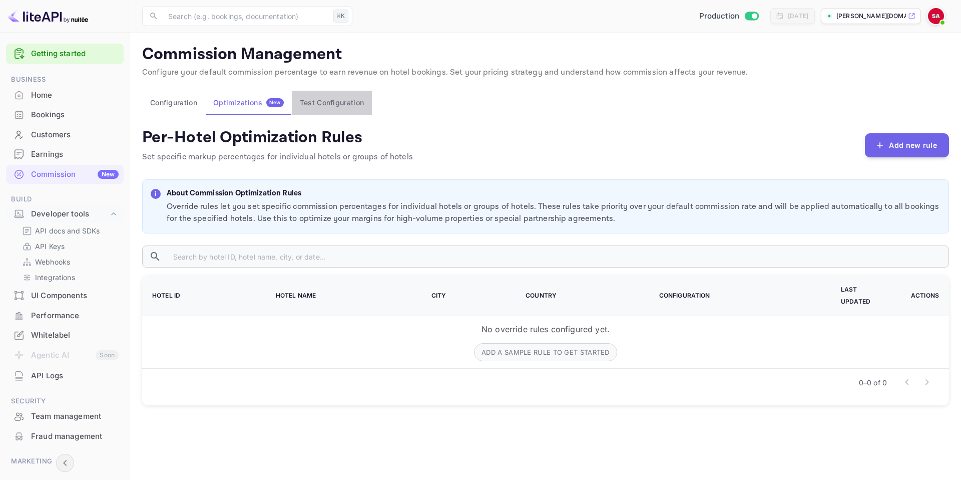
click at [328, 103] on button "Test Configuration" at bounding box center [332, 103] width 80 height 24
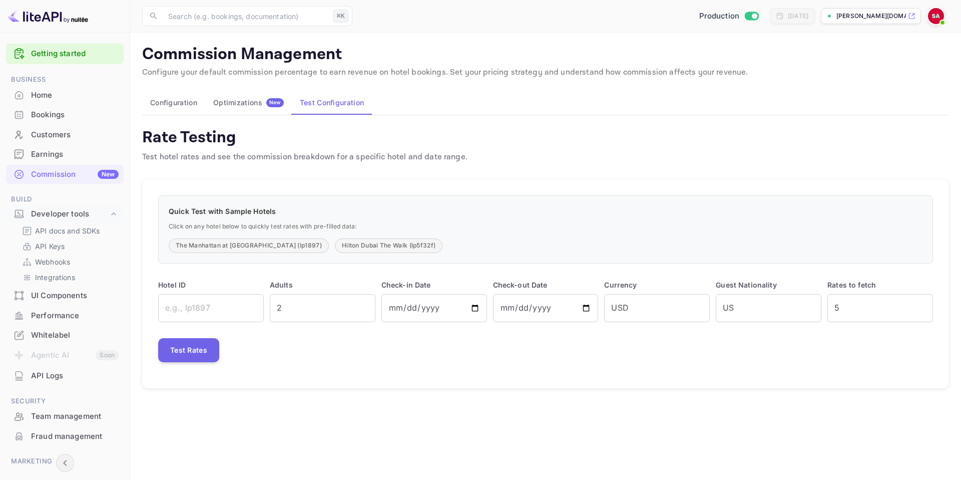
click at [263, 107] on button "Optimizations New" at bounding box center [248, 103] width 87 height 24
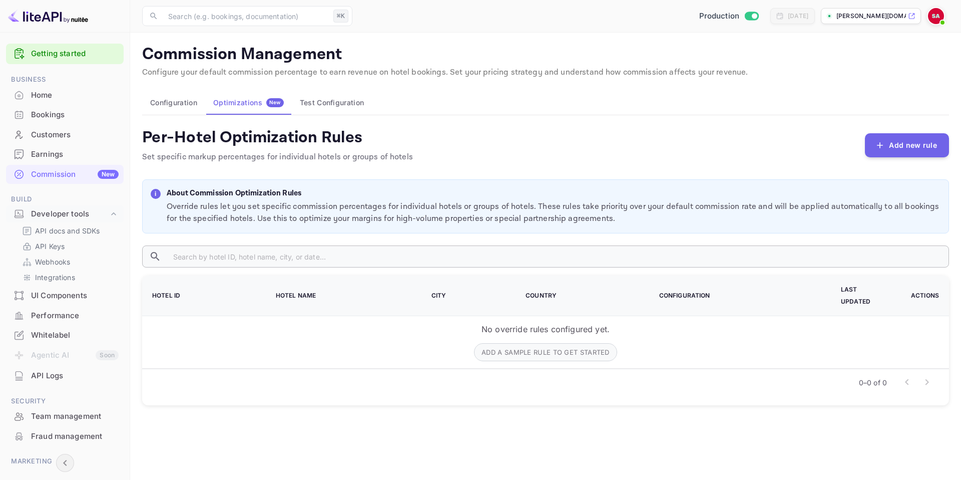
click at [335, 266] on input "text" at bounding box center [557, 256] width 784 height 22
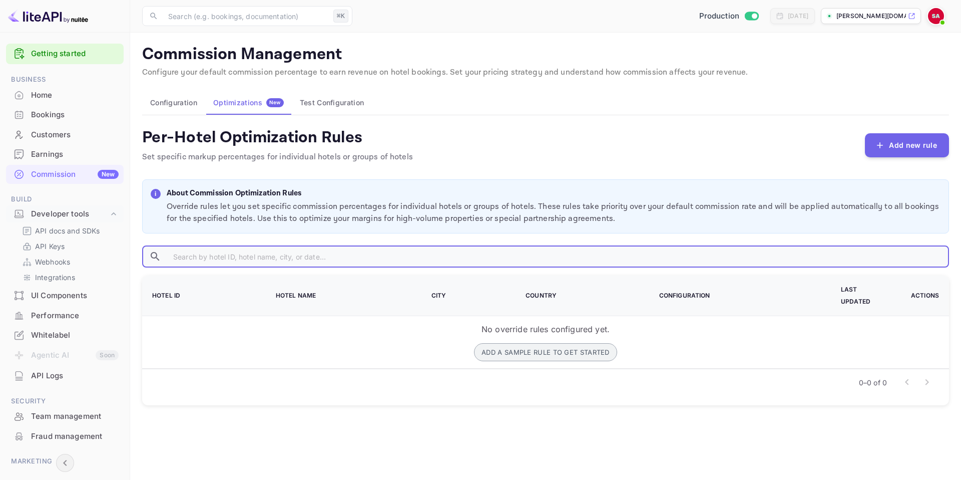
click at [542, 343] on button "Add a sample rule to get started" at bounding box center [545, 352] width 143 height 18
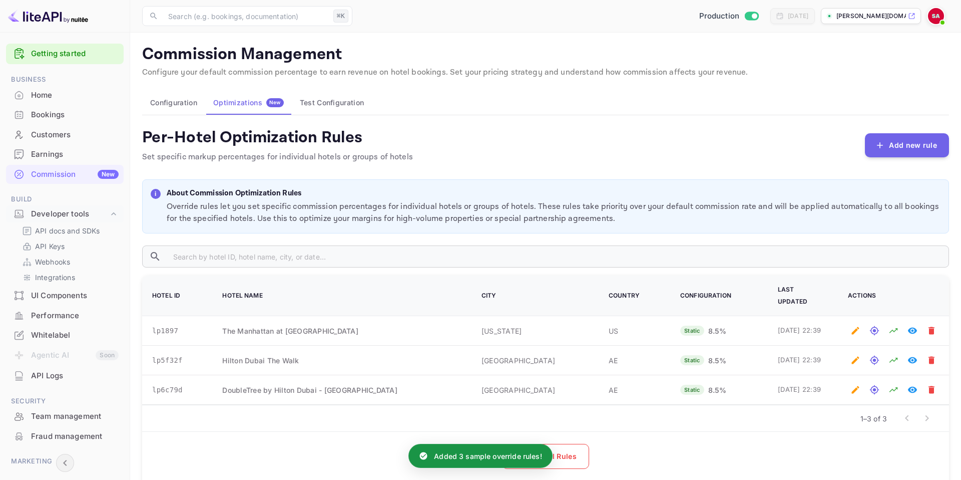
scroll to position [31, 0]
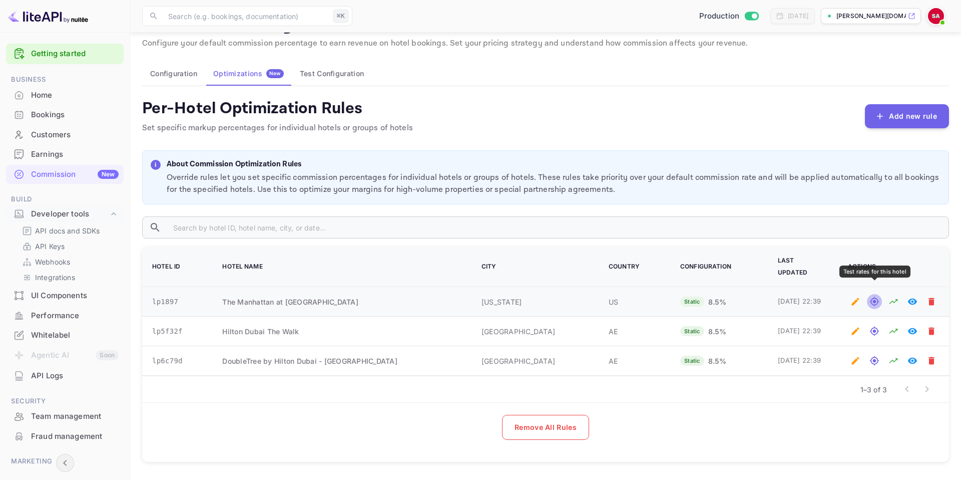
click at [876, 297] on icon "Test rates for this hotel" at bounding box center [874, 301] width 9 height 9
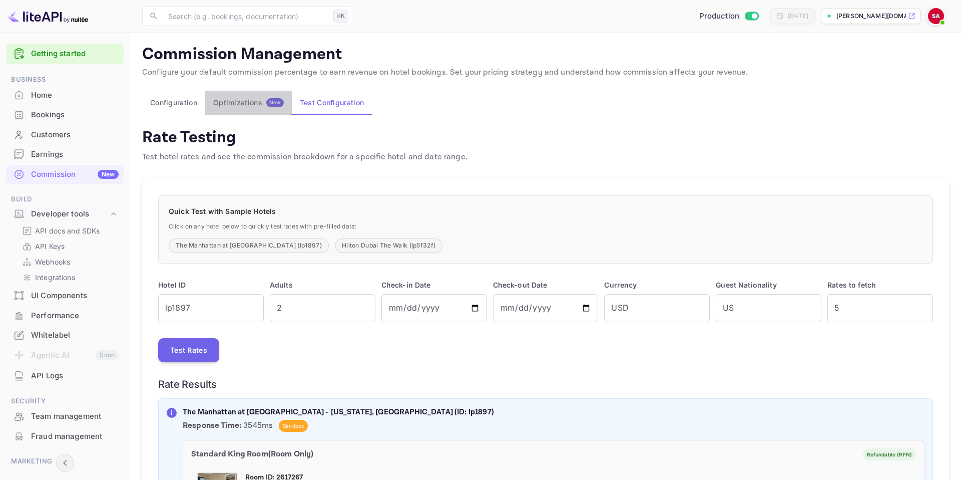
click at [251, 111] on button "Optimizations New" at bounding box center [248, 103] width 87 height 24
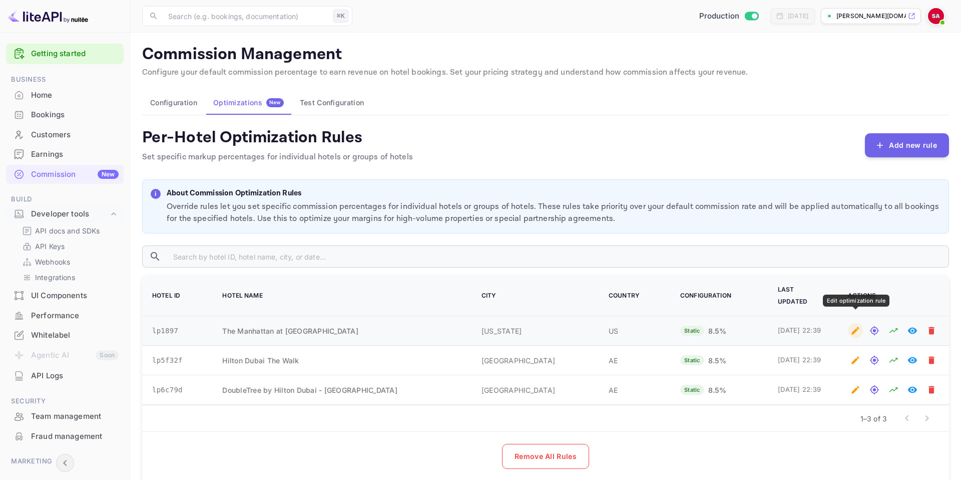
click at [859, 325] on icon "Edit optimization rule" at bounding box center [856, 330] width 10 height 10
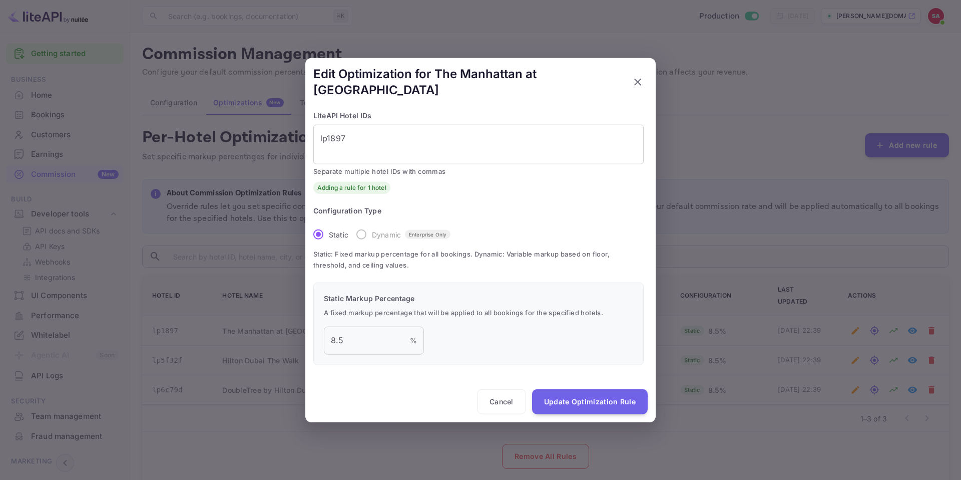
click at [637, 84] on icon "button" at bounding box center [638, 82] width 12 height 12
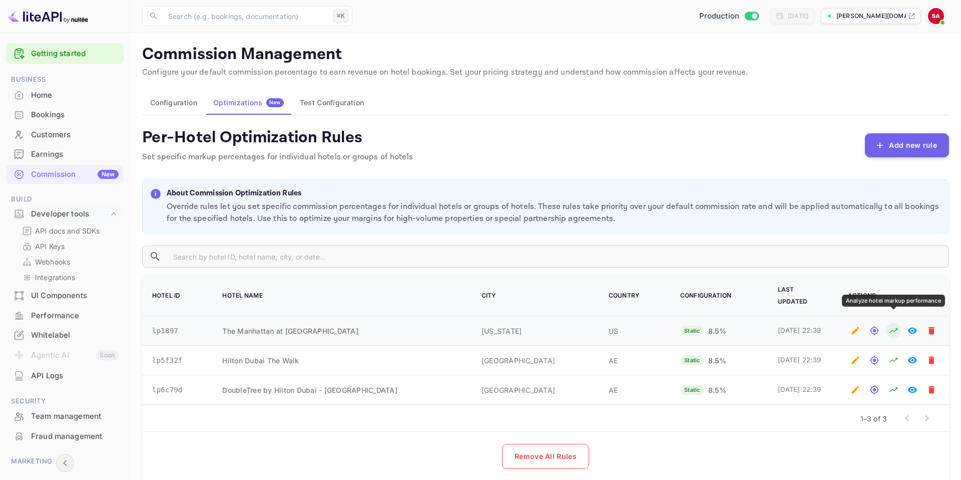
click at [896, 325] on icon "Analyze hotel markup performance" at bounding box center [894, 330] width 10 height 10
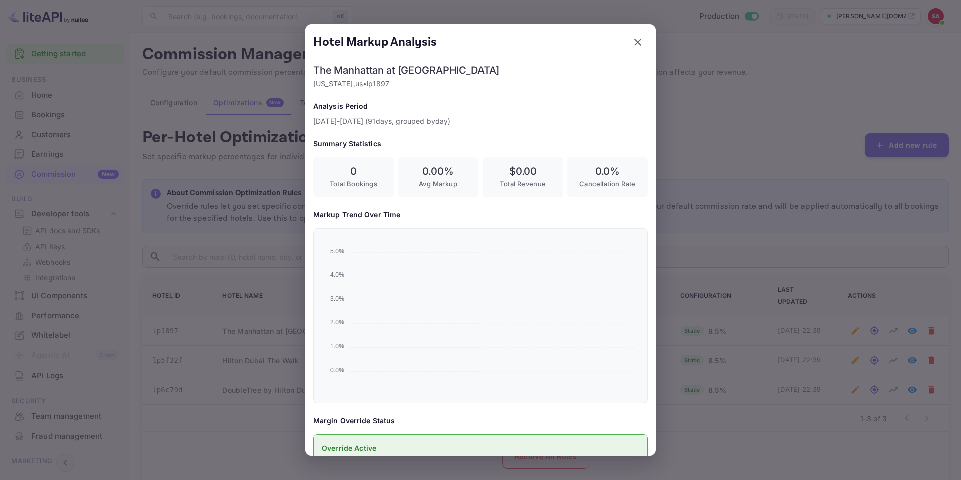
scroll to position [75, 0]
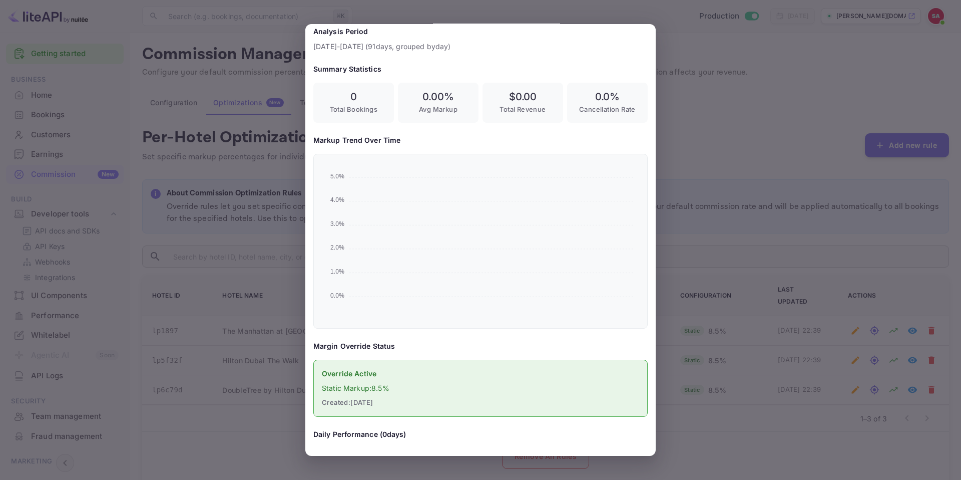
click at [639, 39] on div "Analysis Period 6/11/2025 - 9/9/2025 ( 91 days, grouped by day )" at bounding box center [480, 39] width 334 height 26
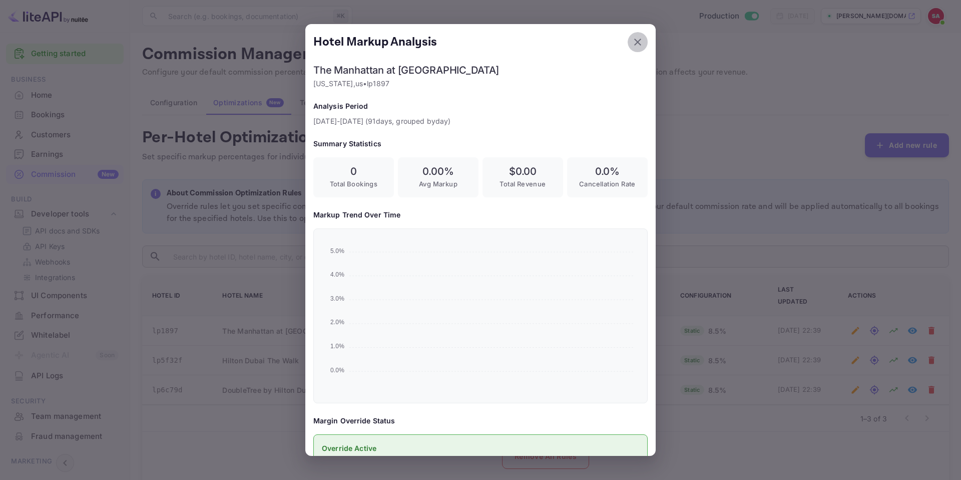
click at [638, 40] on icon "button" at bounding box center [638, 42] width 12 height 12
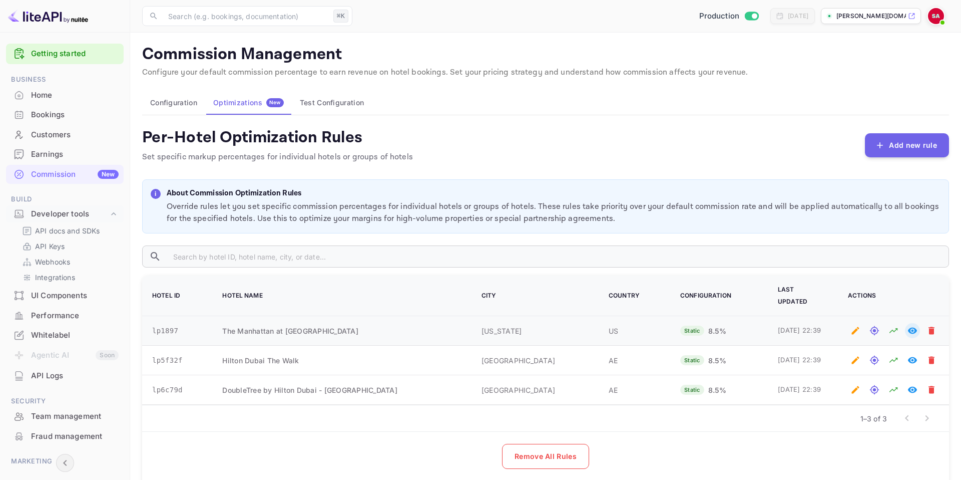
click at [914, 325] on icon "View in Whitelabel" at bounding box center [913, 330] width 10 height 10
click at [911, 327] on icon "View in Whitelabel" at bounding box center [912, 330] width 9 height 7
click at [916, 360] on button "View in Whitelabel" at bounding box center [912, 359] width 15 height 15
click at [910, 357] on icon "View in Whitelabel" at bounding box center [912, 360] width 9 height 7
click at [908, 18] on icon at bounding box center [912, 16] width 8 height 7
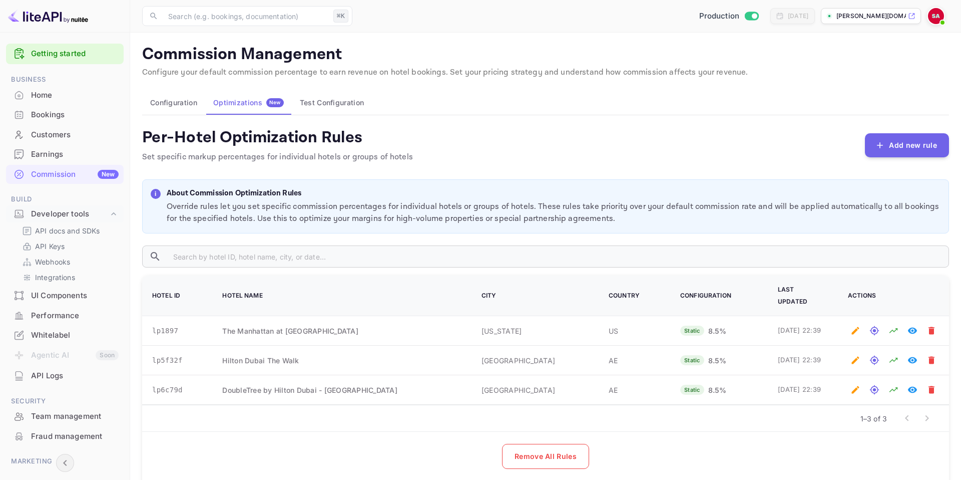
click at [861, 17] on p "[PERSON_NAME][DOMAIN_NAME]" at bounding box center [872, 16] width 70 height 9
click at [69, 101] on div "Home" at bounding box center [65, 96] width 118 height 20
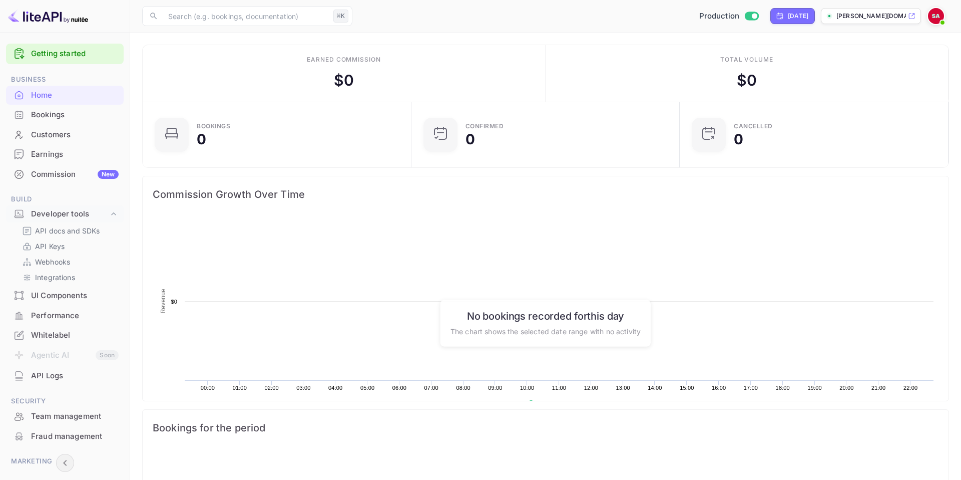
click at [60, 54] on link "Getting started" at bounding box center [75, 54] width 88 height 12
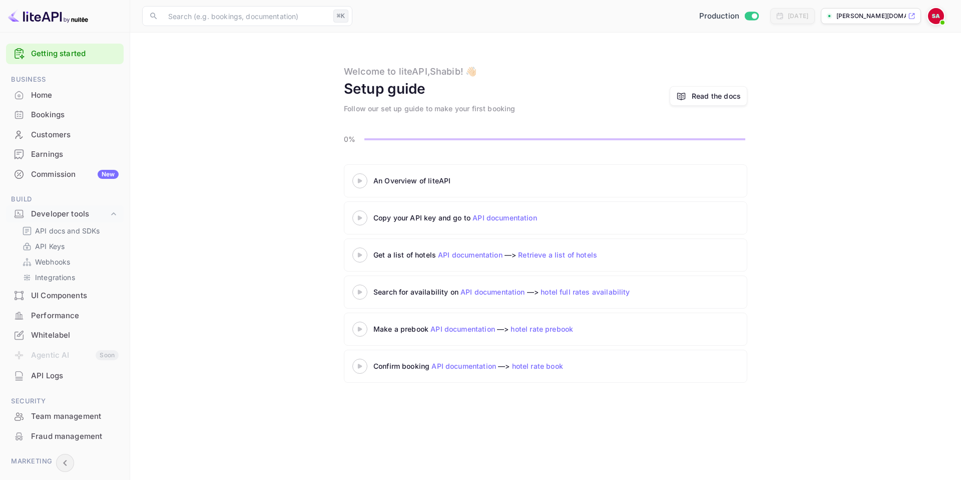
click at [362, 182] on icon at bounding box center [359, 180] width 35 height 5
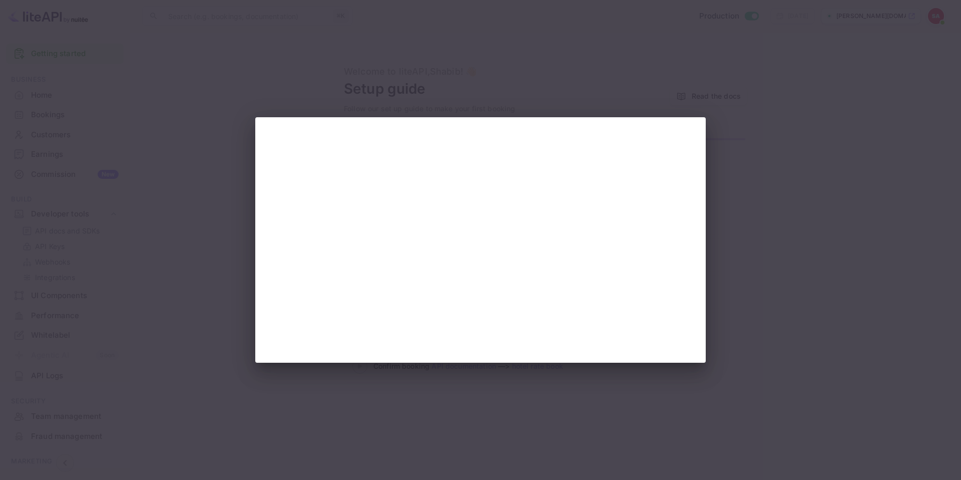
click at [763, 208] on div at bounding box center [480, 240] width 961 height 480
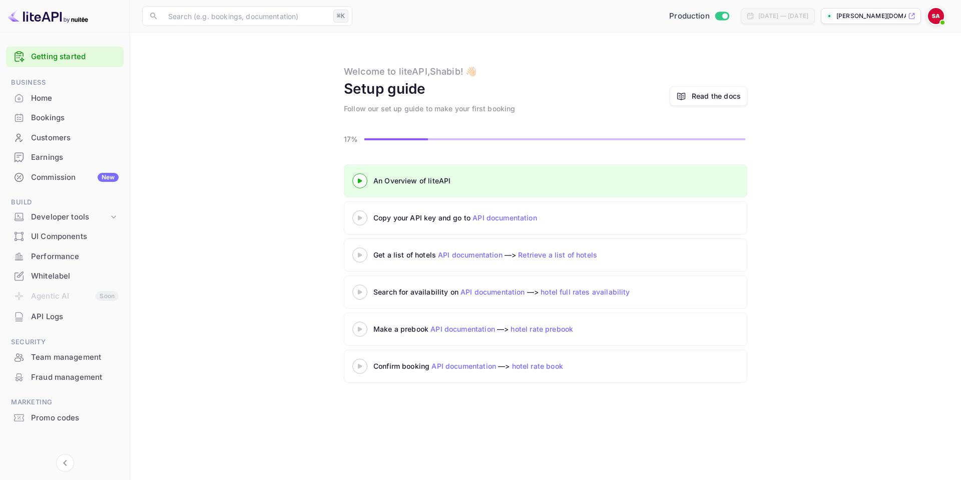
click at [362, 217] on 3 at bounding box center [360, 217] width 4 height 5
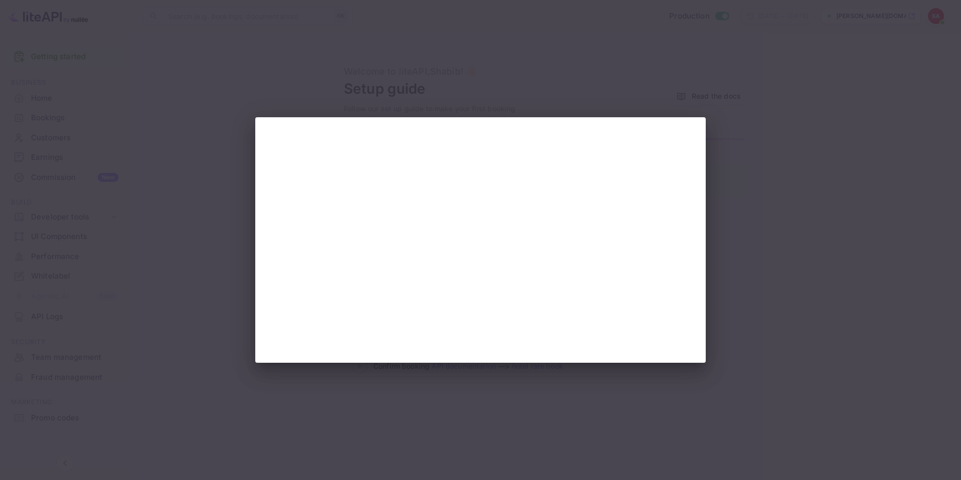
click at [763, 263] on div at bounding box center [480, 240] width 961 height 480
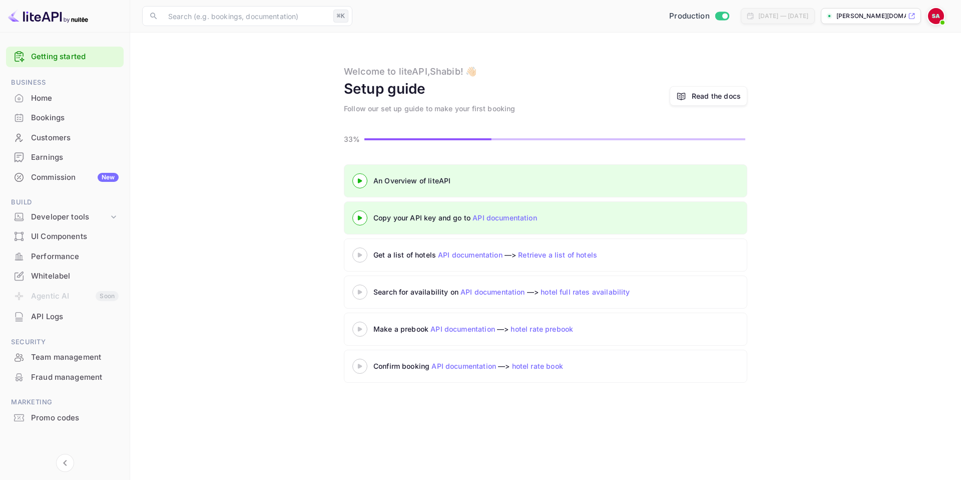
click at [362, 253] on icon at bounding box center [359, 254] width 35 height 5
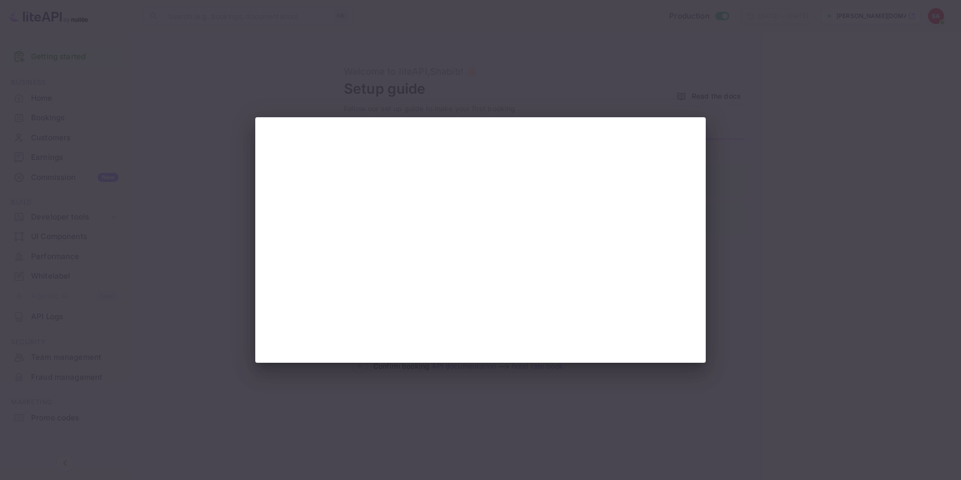
click at [757, 218] on div at bounding box center [480, 240] width 961 height 480
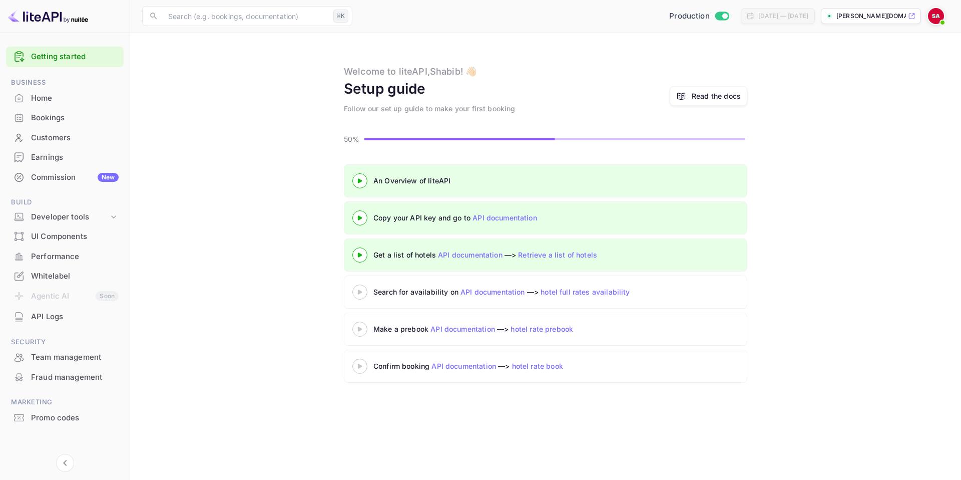
click at [363, 291] on icon at bounding box center [359, 291] width 35 height 5
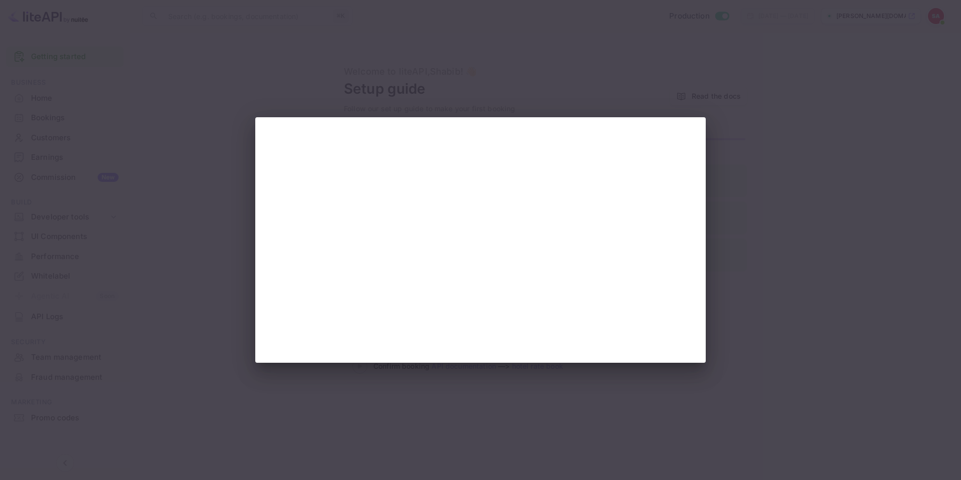
click at [737, 339] on div at bounding box center [480, 240] width 961 height 480
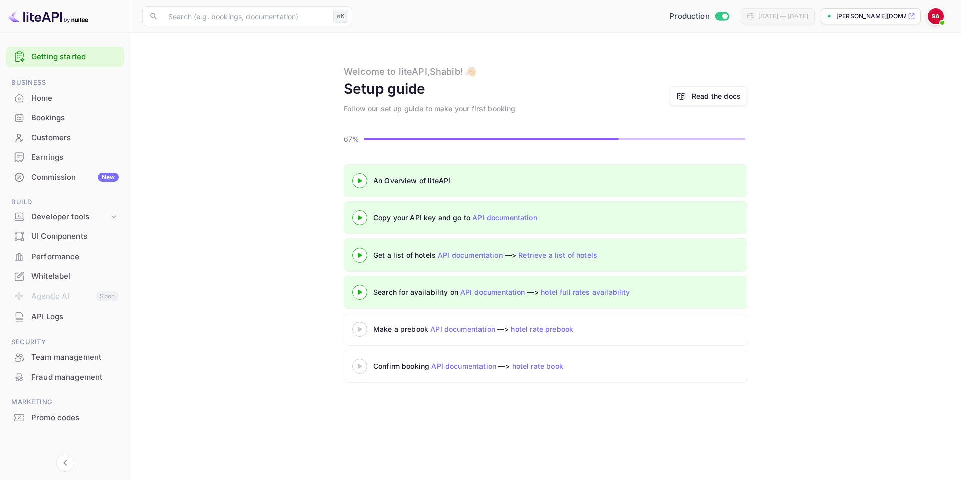
click at [362, 327] on icon at bounding box center [359, 328] width 35 height 5
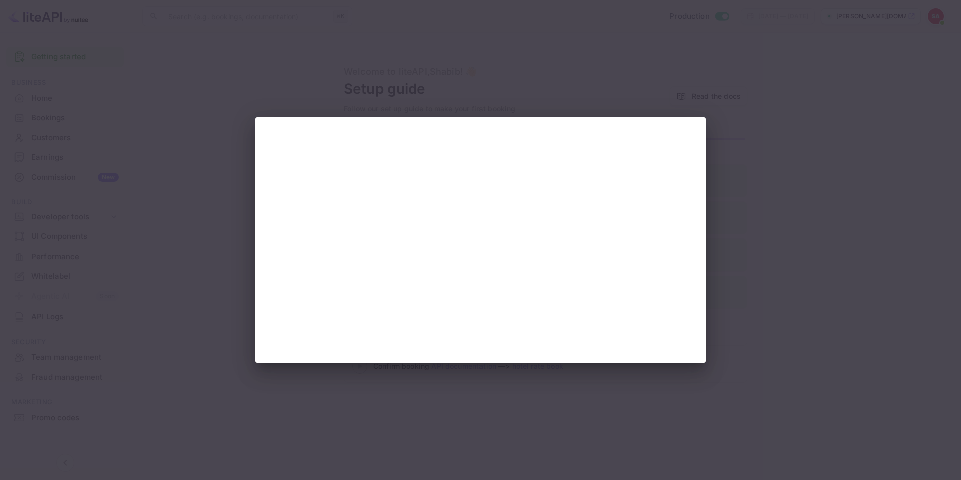
click at [745, 337] on div at bounding box center [480, 240] width 961 height 480
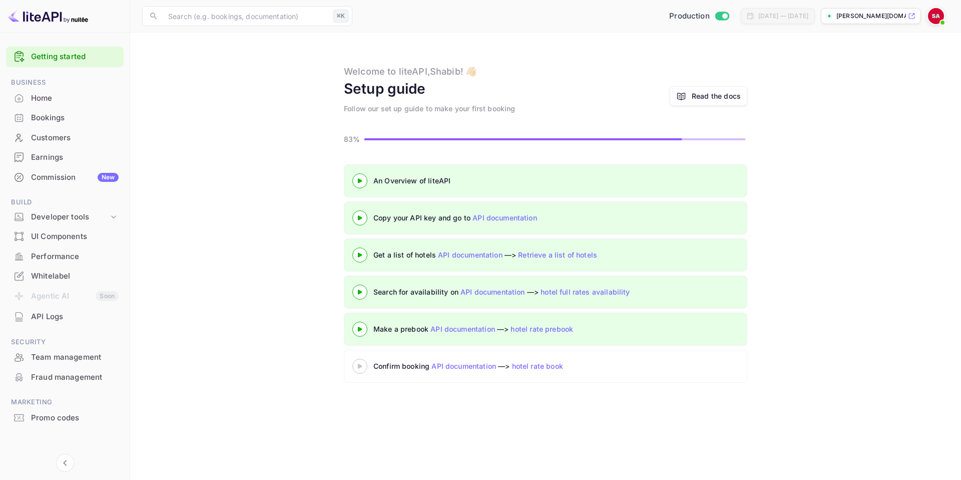
click at [353, 365] on icon at bounding box center [359, 365] width 35 height 5
